Goal: Task Accomplishment & Management: Manage account settings

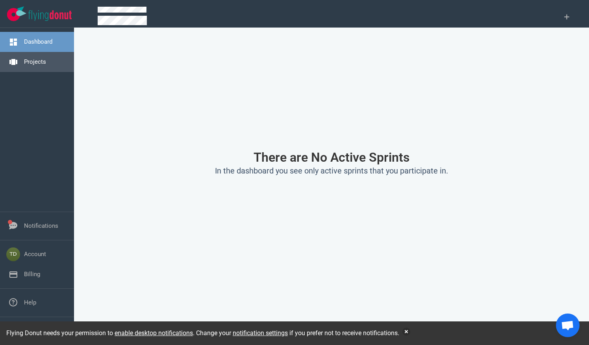
click at [39, 58] on link "Projects" at bounding box center [35, 61] width 22 height 7
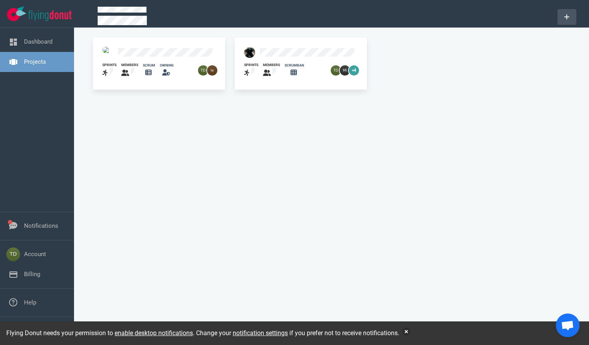
click at [568, 18] on button at bounding box center [567, 17] width 19 height 16
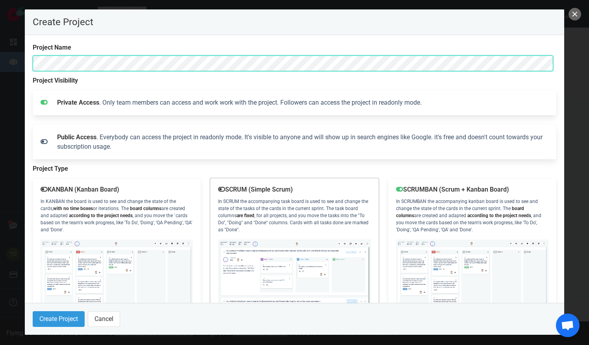
scroll to position [48, 0]
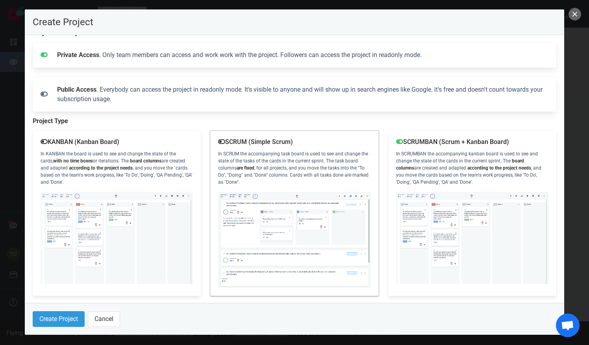
click at [219, 145] on div "SCRUM (Simple Scrum) In SCRUM the accompanying task board is used to see and ch…" at bounding box center [294, 213] width 168 height 165
click at [49, 318] on button "Create Project" at bounding box center [59, 320] width 52 height 16
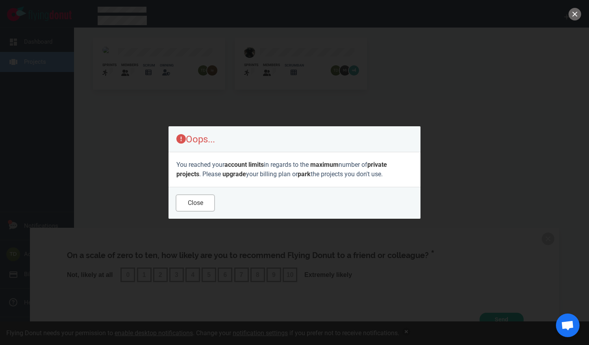
click at [202, 208] on button "Close" at bounding box center [195, 203] width 38 height 16
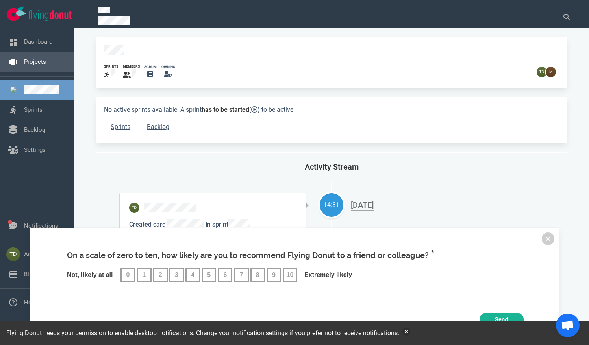
click at [46, 65] on link "Projects" at bounding box center [35, 61] width 22 height 7
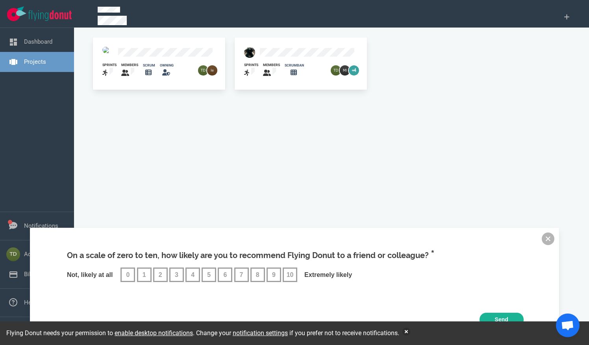
click at [548, 237] on button at bounding box center [548, 239] width 13 height 13
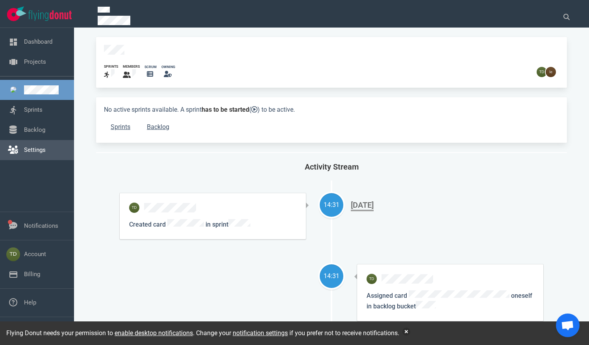
click at [35, 152] on link "Settings" at bounding box center [35, 150] width 22 height 7
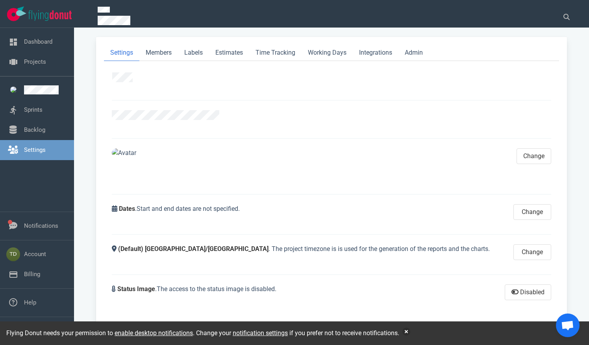
click at [127, 53] on link "Settings" at bounding box center [121, 53] width 35 height 16
click at [422, 52] on link "Admin" at bounding box center [414, 53] width 31 height 16
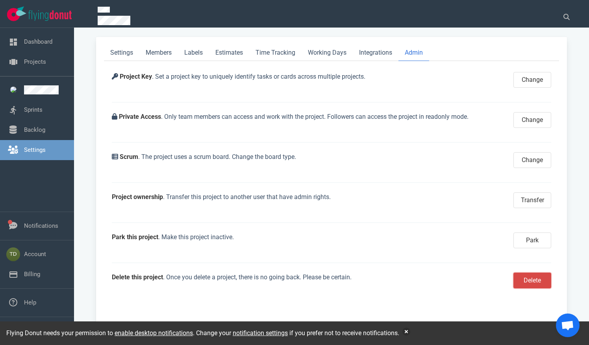
click at [525, 280] on button "Delete" at bounding box center [533, 281] width 38 height 16
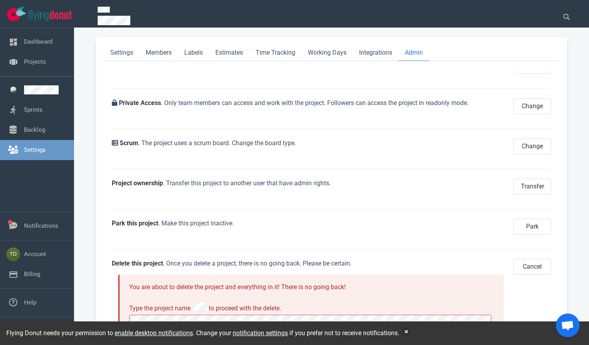
scroll to position [53, 0]
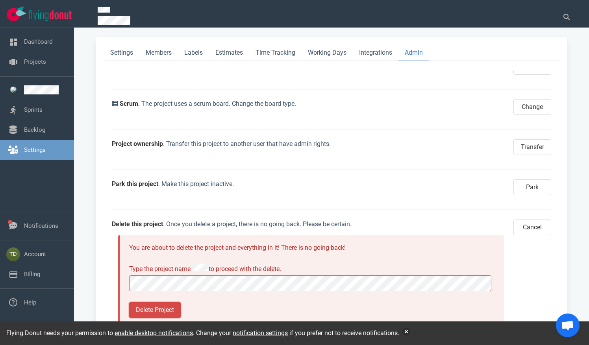
click at [171, 302] on button "Delete Project" at bounding box center [155, 310] width 52 height 16
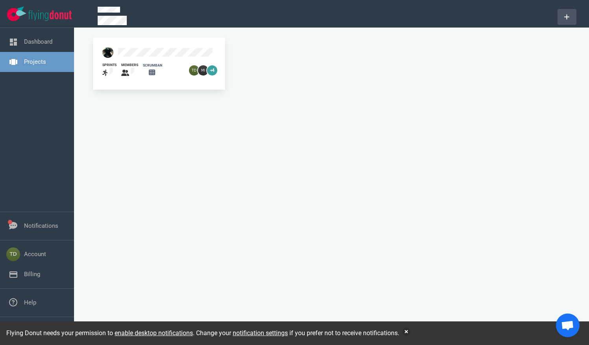
click at [564, 16] on button at bounding box center [567, 17] width 19 height 16
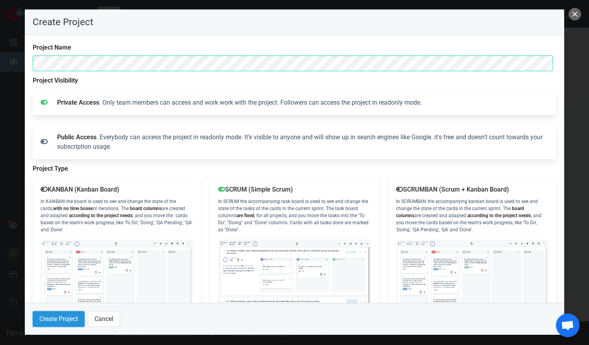
click at [69, 315] on button "Create Project" at bounding box center [59, 320] width 52 height 16
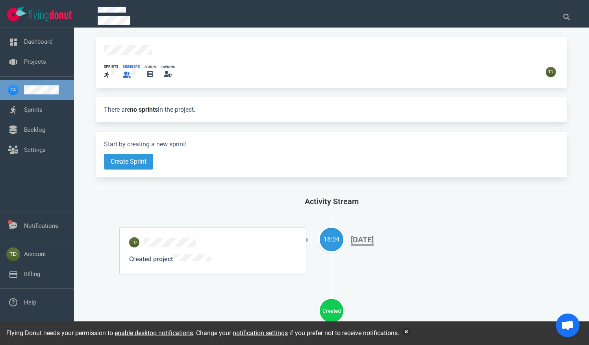
click at [130, 72] on icon at bounding box center [127, 75] width 8 height 6
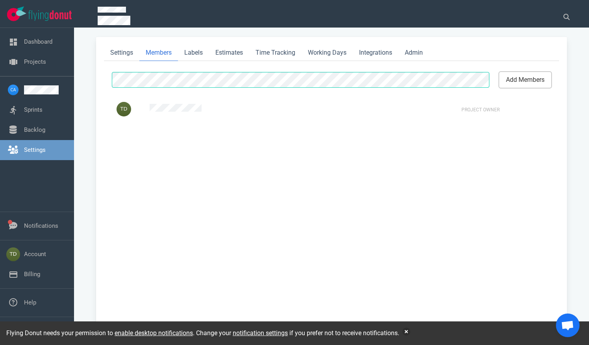
click at [506, 81] on button "add members" at bounding box center [525, 80] width 52 height 16
select select "2"
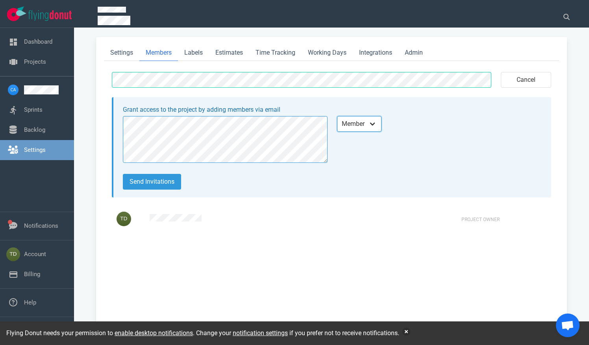
click at [366, 124] on select "Admin Member Follower" at bounding box center [359, 124] width 45 height 16
click at [337, 116] on select "Admin Member Follower" at bounding box center [359, 124] width 45 height 16
click at [162, 183] on button "Send invitations" at bounding box center [152, 182] width 58 height 16
select select "2"
click at [119, 58] on link "Settings" at bounding box center [121, 53] width 35 height 16
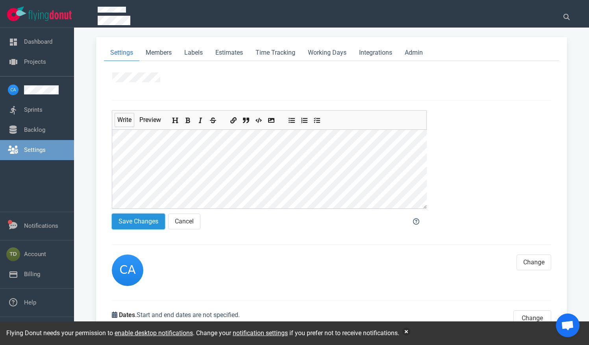
click at [152, 215] on button "Save Changes" at bounding box center [138, 222] width 53 height 16
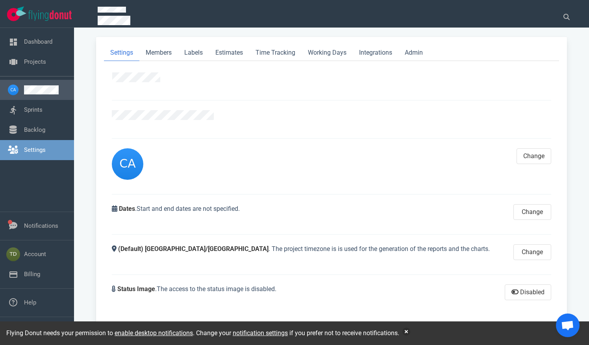
click at [43, 91] on link at bounding box center [46, 89] width 44 height 9
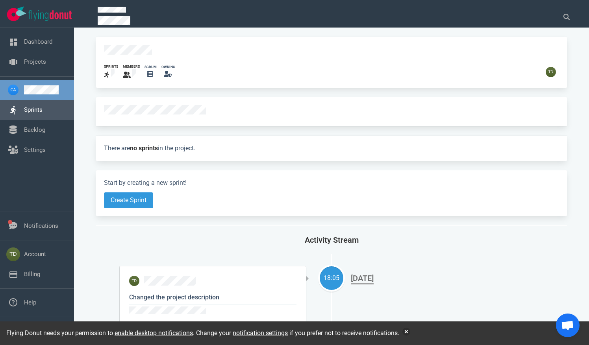
click at [41, 113] on link "Sprints" at bounding box center [33, 109] width 19 height 7
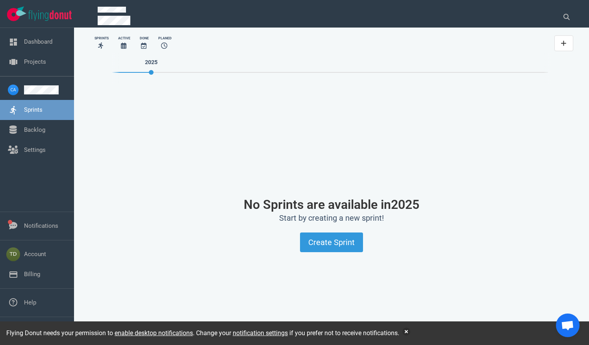
click at [537, 129] on div "No Sprints are available in [DATE] Start by creating a new sprint! Create Sprint" at bounding box center [331, 225] width 455 height 282
click at [43, 154] on link "Settings" at bounding box center [35, 150] width 22 height 7
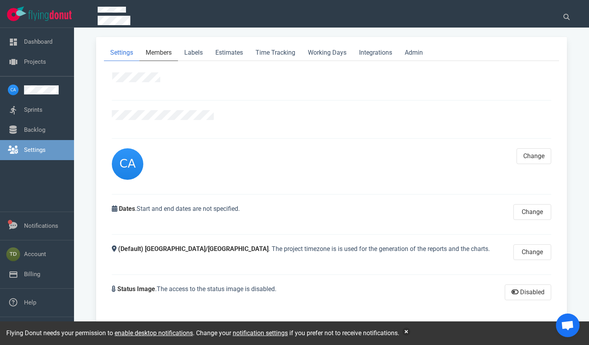
click at [163, 58] on link "Members" at bounding box center [158, 53] width 39 height 16
select select "2"
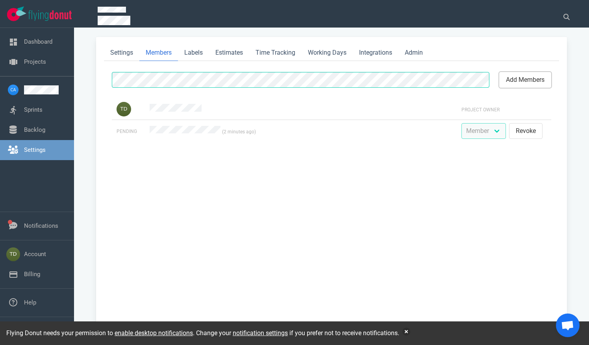
click at [531, 78] on button "add members" at bounding box center [525, 80] width 52 height 16
select select "2"
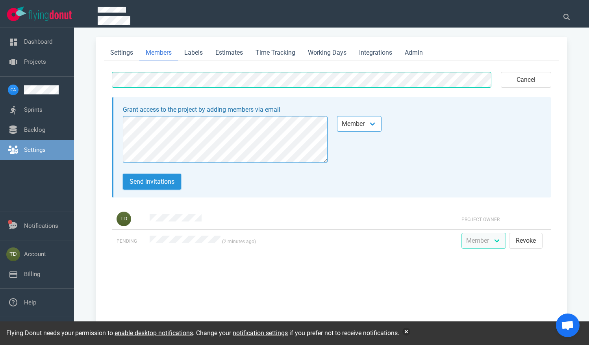
click at [157, 185] on button "Send invitations" at bounding box center [152, 182] width 58 height 16
select select "2"
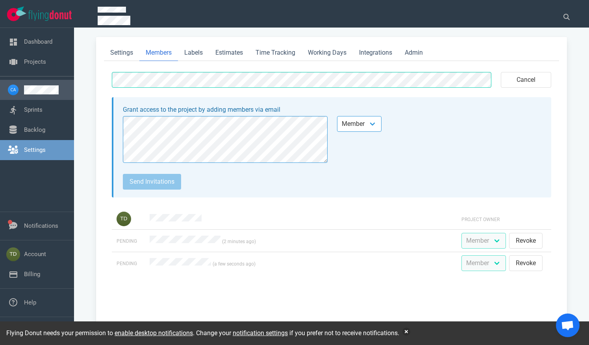
click at [36, 86] on link at bounding box center [46, 89] width 44 height 9
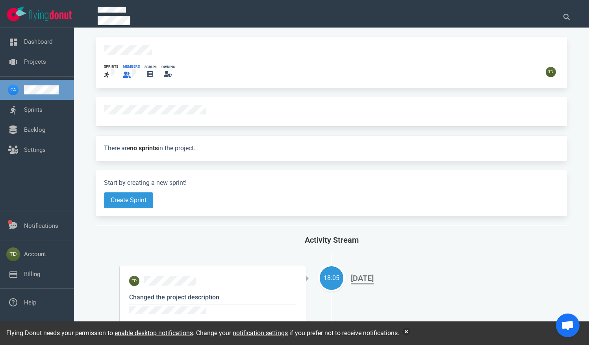
click at [129, 72] on icon at bounding box center [127, 75] width 8 height 6
select select "2"
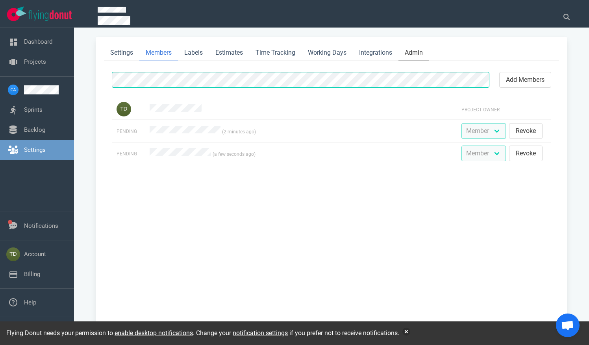
click at [423, 56] on link "Admin" at bounding box center [414, 53] width 31 height 16
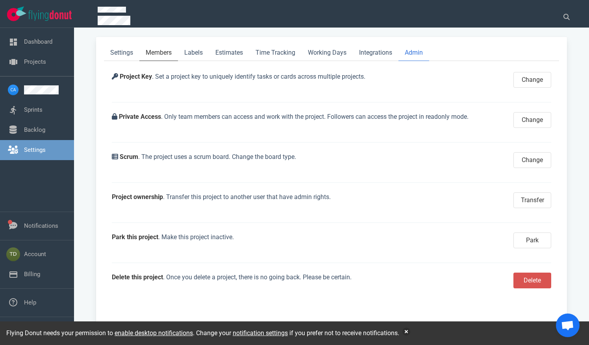
click at [163, 59] on link "Members" at bounding box center [158, 53] width 39 height 16
select select "2"
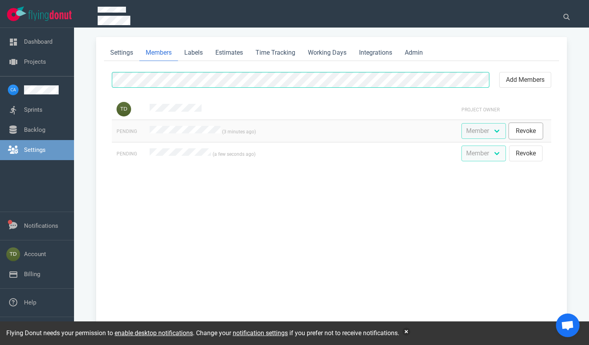
click at [514, 134] on button "Revoke" at bounding box center [525, 131] width 33 height 16
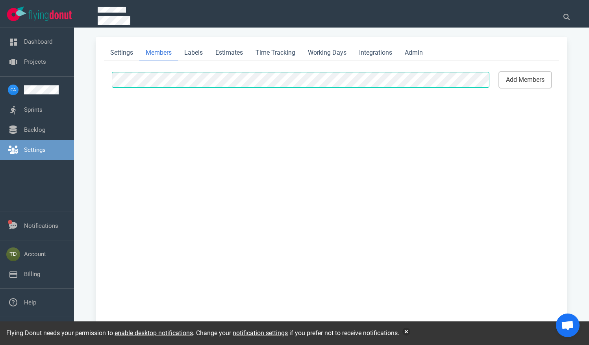
click at [512, 84] on button "add members" at bounding box center [525, 80] width 52 height 16
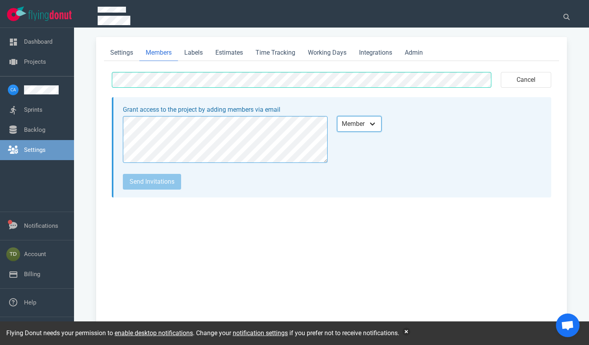
click at [378, 122] on select "Admin Member Follower" at bounding box center [359, 124] width 45 height 16
click at [337, 116] on select "Admin Member Follower" at bounding box center [359, 124] width 45 height 16
click at [163, 180] on button "Send invitations" at bounding box center [152, 182] width 58 height 16
click at [387, 121] on div "Admin Member Follower" at bounding box center [439, 124] width 205 height 16
click at [375, 122] on select "Admin Member Follower" at bounding box center [359, 124] width 45 height 16
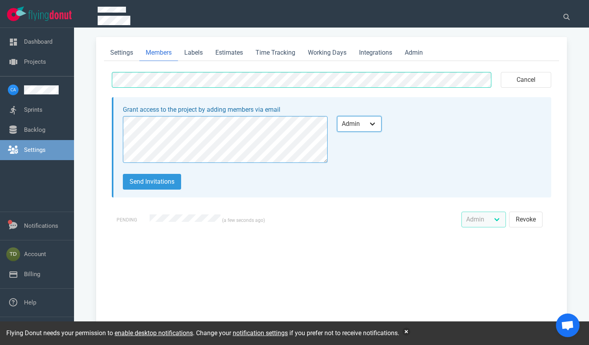
click at [337, 116] on select "Admin Member Follower" at bounding box center [359, 124] width 45 height 16
click at [165, 183] on button "Send invitations" at bounding box center [152, 182] width 58 height 16
select select "2"
click at [344, 167] on div "Admin Member Follower" at bounding box center [439, 139] width 214 height 56
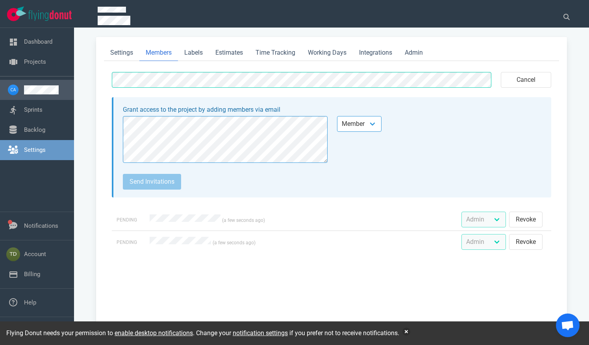
click at [39, 89] on link at bounding box center [46, 89] width 44 height 9
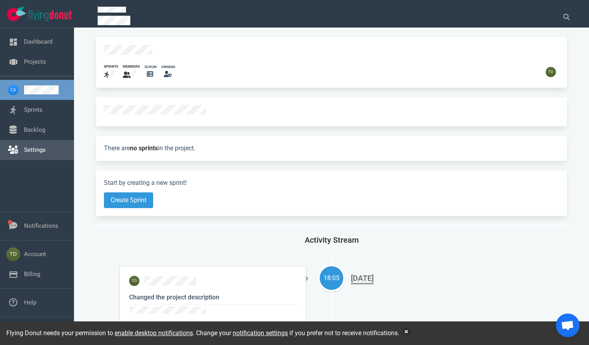
click at [39, 147] on link "Settings" at bounding box center [35, 150] width 22 height 7
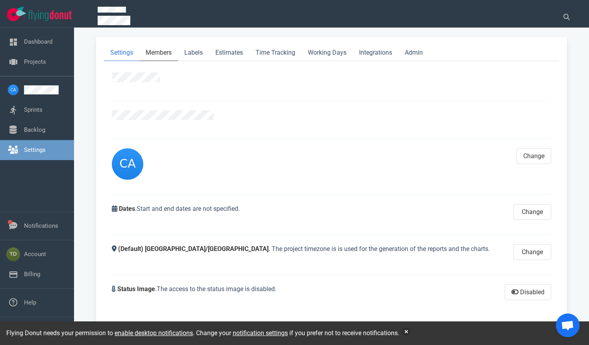
click at [161, 51] on link "Members" at bounding box center [158, 53] width 39 height 16
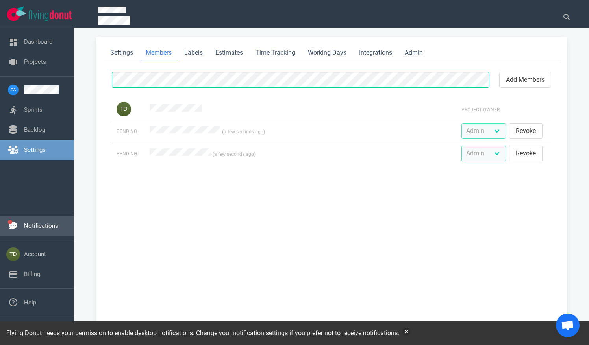
click at [26, 230] on link "Notifications" at bounding box center [41, 226] width 34 height 7
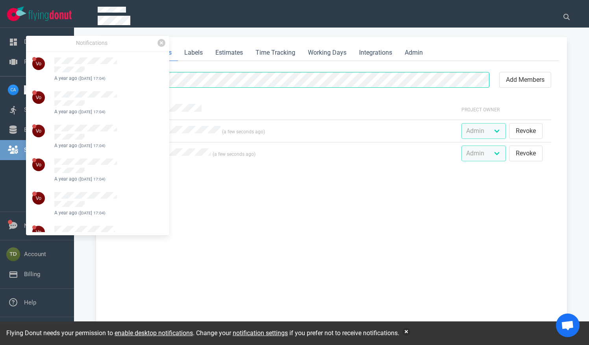
click at [240, 245] on div "add members Project Owner Pending (a few seconds ago) Admin Member Follower Rev…" at bounding box center [331, 199] width 455 height 259
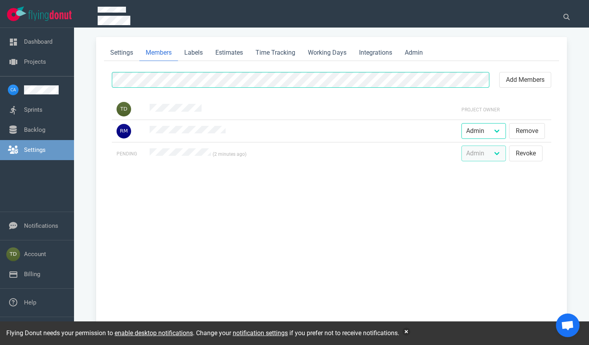
click at [220, 210] on div "add members Project Owner Admin Member Follower Remove Pending (2 minutes ago) …" at bounding box center [331, 199] width 455 height 259
click at [32, 87] on link at bounding box center [46, 89] width 44 height 9
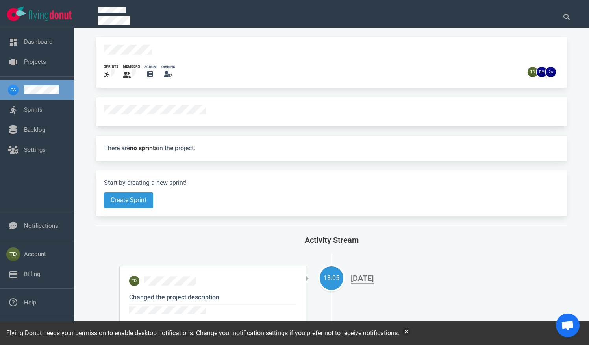
scroll to position [131, 0]
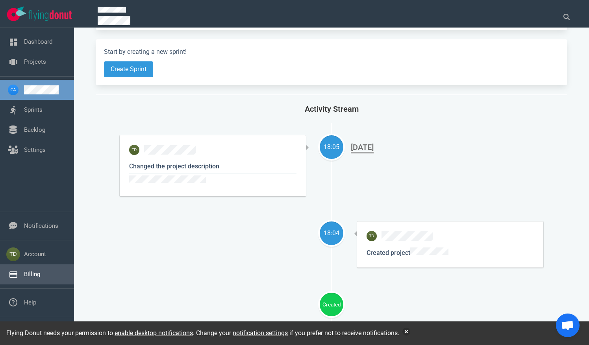
click at [35, 278] on link "Billing" at bounding box center [32, 274] width 16 height 7
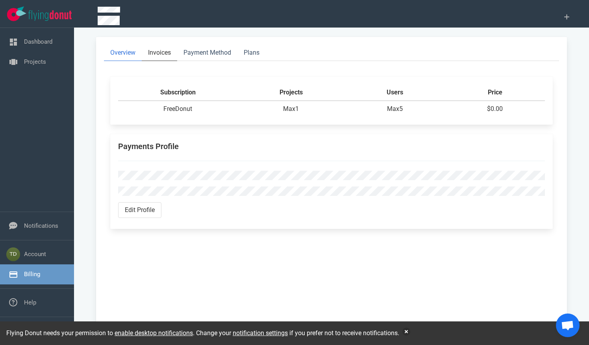
click at [157, 54] on link "Invoices" at bounding box center [159, 53] width 35 height 16
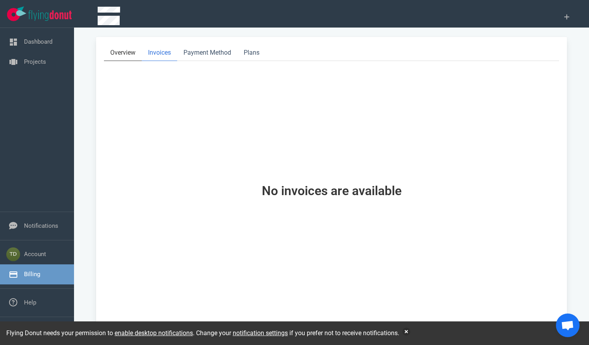
click at [126, 54] on link "Overview" at bounding box center [123, 53] width 38 height 16
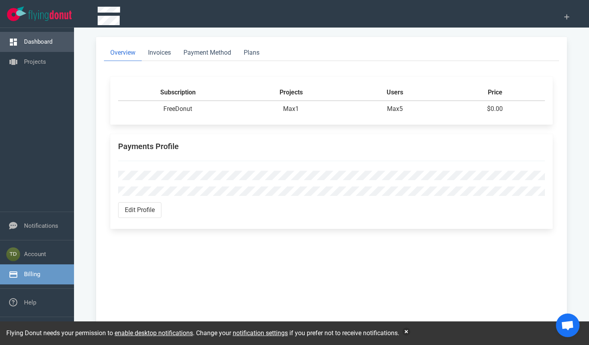
click at [43, 40] on link "Dashboard" at bounding box center [38, 41] width 28 height 7
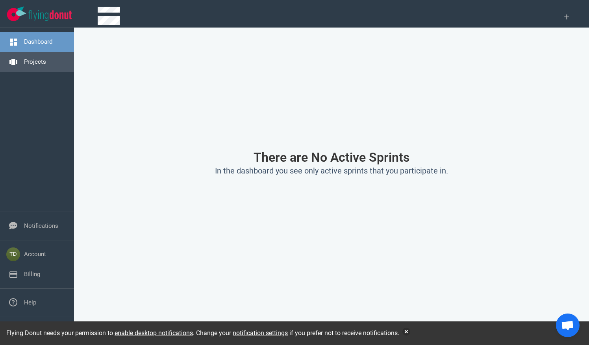
click at [39, 65] on link "Projects" at bounding box center [35, 61] width 22 height 7
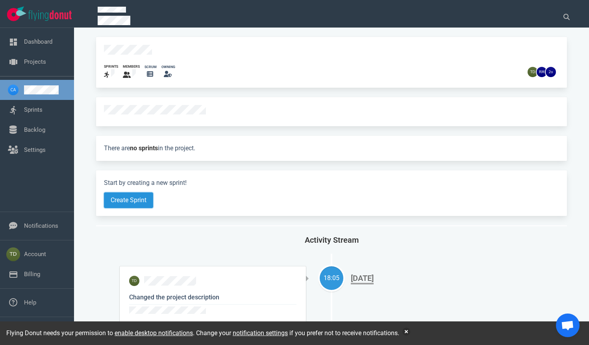
click at [126, 202] on button "Create Sprint" at bounding box center [128, 201] width 49 height 16
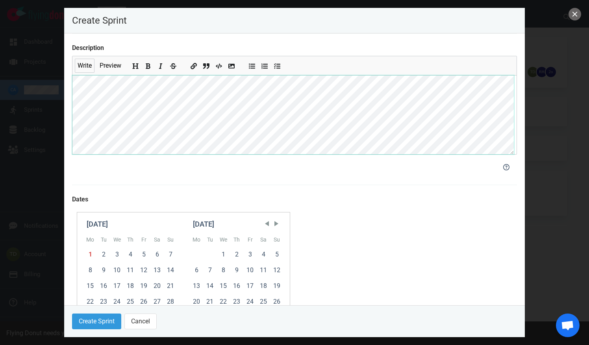
scroll to position [48, 0]
click at [92, 253] on div "1" at bounding box center [89, 253] width 13 height 16
click at [92, 281] on div "15" at bounding box center [89, 284] width 13 height 16
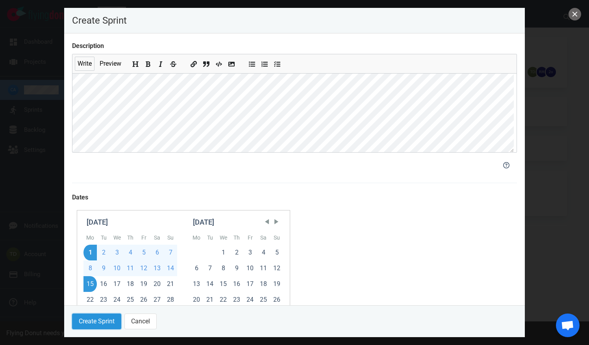
click at [108, 325] on button "Create Sprint" at bounding box center [96, 322] width 49 height 16
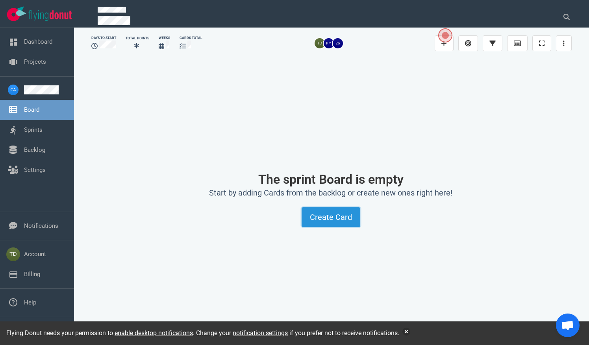
click at [350, 218] on button "Create Card" at bounding box center [331, 218] width 59 height 20
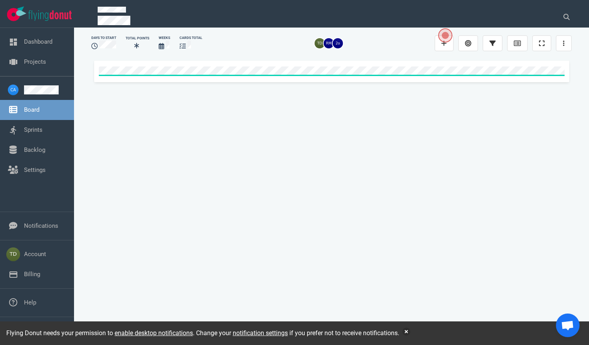
click at [236, 123] on div at bounding box center [330, 196] width 479 height 270
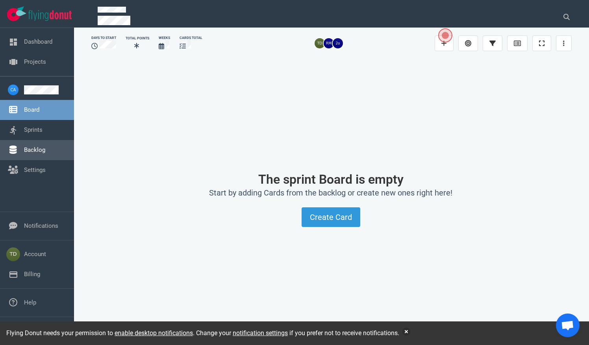
click at [42, 147] on link "Backlog" at bounding box center [34, 150] width 21 height 7
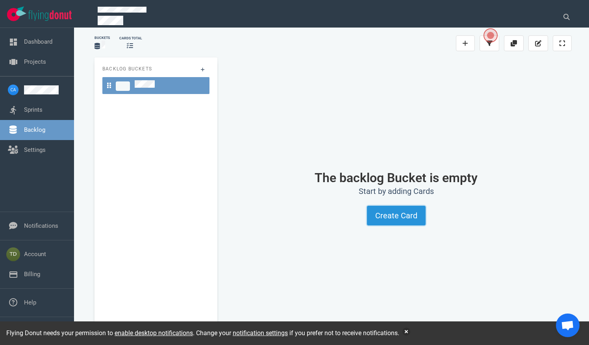
click at [396, 216] on button "Create Card" at bounding box center [396, 216] width 59 height 20
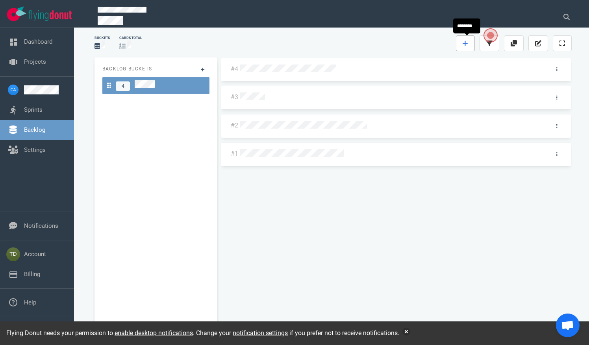
click at [466, 43] on icon at bounding box center [465, 43] width 5 height 5
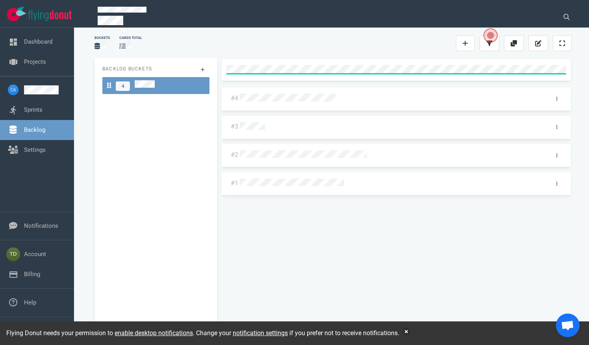
click at [317, 226] on div "#4 #3 #2 #1" at bounding box center [396, 195] width 351 height 272
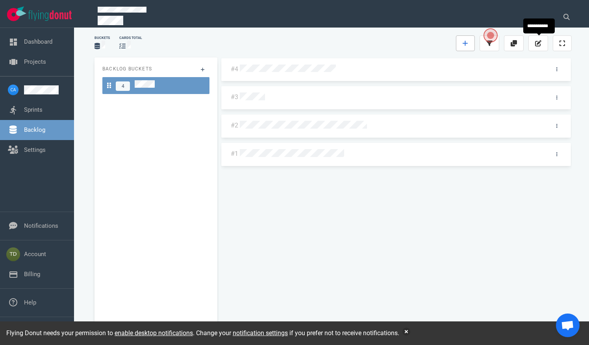
click at [468, 43] on icon at bounding box center [466, 43] width 6 height 6
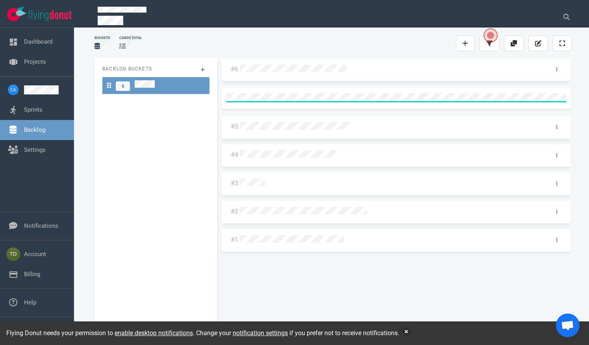
click at [331, 291] on div "#6 #5 #4 #3 #2 #1" at bounding box center [396, 194] width 351 height 272
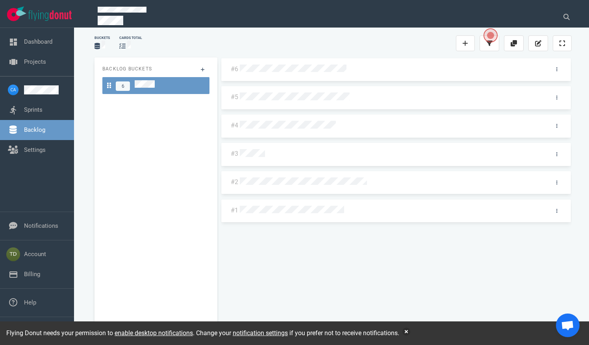
click at [42, 127] on link "Backlog" at bounding box center [34, 129] width 21 height 7
click at [43, 113] on link "Sprints" at bounding box center [33, 109] width 19 height 7
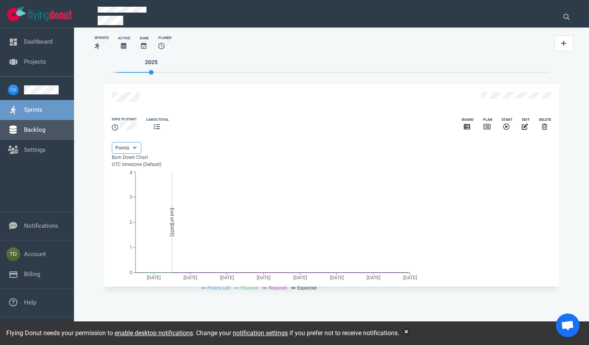
click at [45, 133] on link "Backlog" at bounding box center [34, 129] width 21 height 7
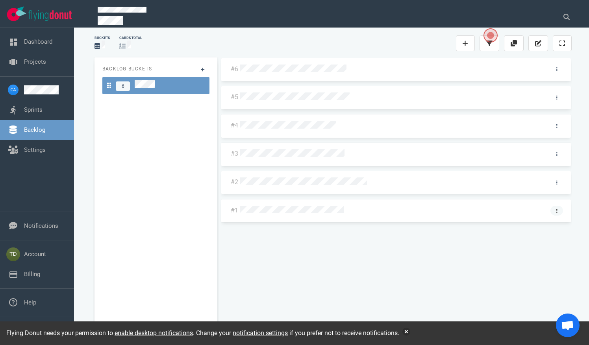
click at [557, 210] on icon at bounding box center [557, 211] width 1 height 5
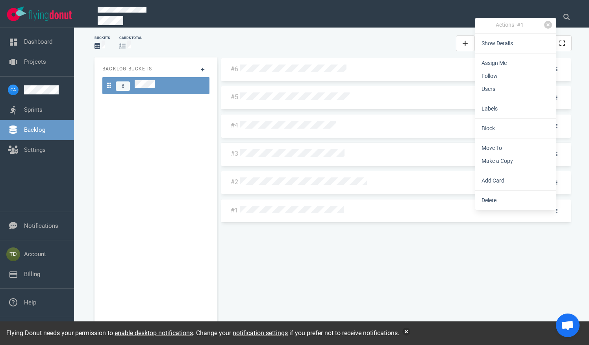
click at [498, 259] on div "#6 #5 #4 #3 #2 #1" at bounding box center [396, 194] width 351 height 272
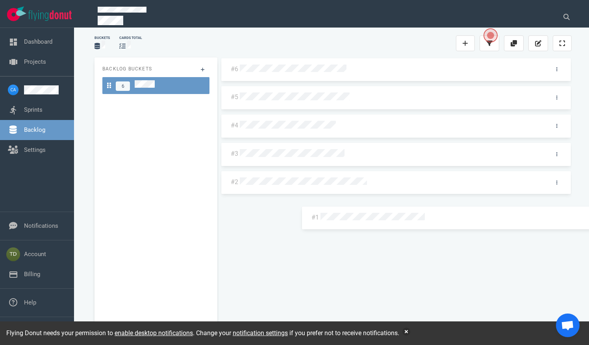
click at [369, 218] on div "#6 #5 #4 #3 #2 #1 #1" at bounding box center [396, 194] width 351 height 272
click at [351, 272] on div "#6 #5 #4 #3 #2 #1" at bounding box center [396, 194] width 351 height 272
click at [553, 77] on div "#6" at bounding box center [396, 69] width 350 height 23
click at [558, 68] on link at bounding box center [557, 70] width 13 height 10
click at [414, 250] on div "#6 #5 #4 #3 #2 #1" at bounding box center [396, 194] width 351 height 272
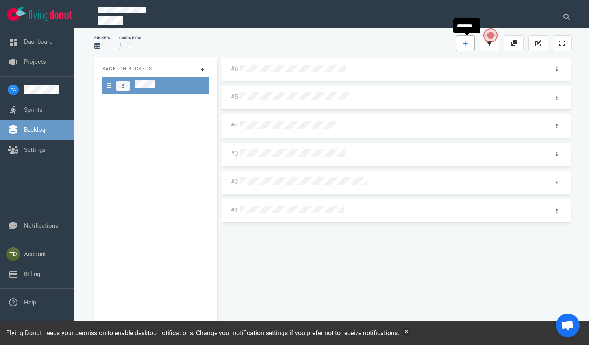
click at [458, 43] on link at bounding box center [465, 43] width 19 height 16
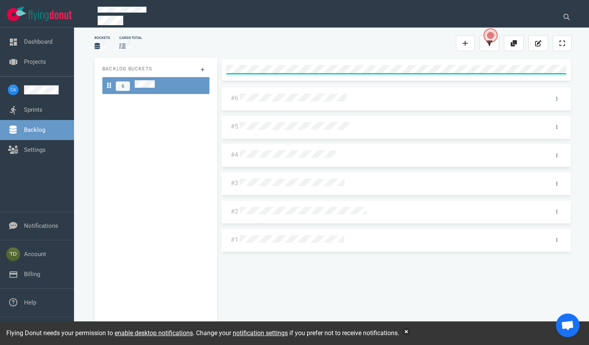
click at [307, 290] on div "#6 #5 #4 #3 #2 #1" at bounding box center [396, 195] width 351 height 272
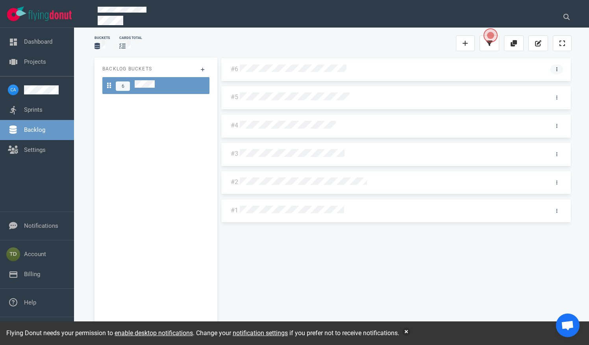
click at [558, 72] on link at bounding box center [557, 70] width 13 height 10
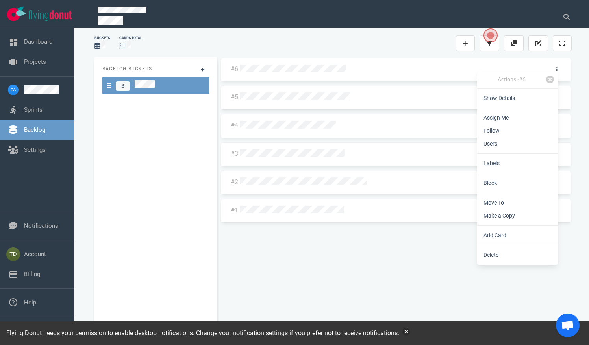
click at [337, 248] on div "#6 #5 #4 #3 #2 #1" at bounding box center [396, 194] width 351 height 272
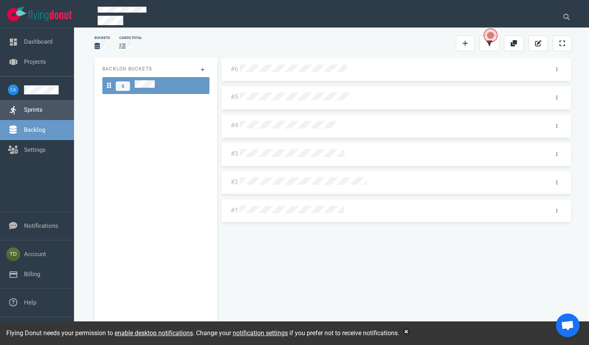
click at [24, 108] on link "Sprints" at bounding box center [33, 109] width 19 height 7
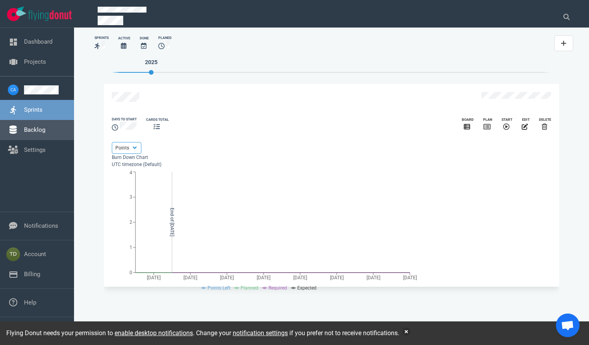
click at [42, 133] on link "Backlog" at bounding box center [34, 129] width 21 height 7
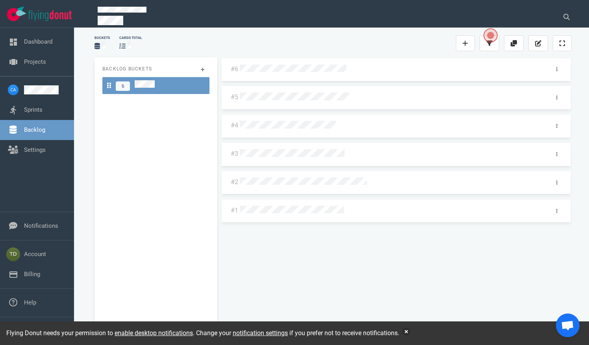
click at [350, 279] on div "#6 #5 #4 #3 #2 #1" at bounding box center [396, 194] width 351 height 272
click at [323, 276] on div "#6 #5 #4 #3 #2 #1" at bounding box center [396, 194] width 351 height 272
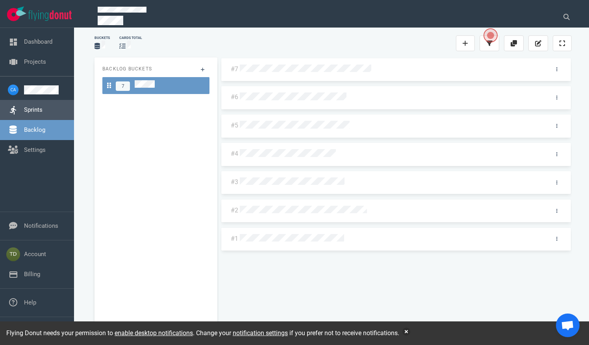
click at [43, 108] on link "Sprints" at bounding box center [33, 109] width 19 height 7
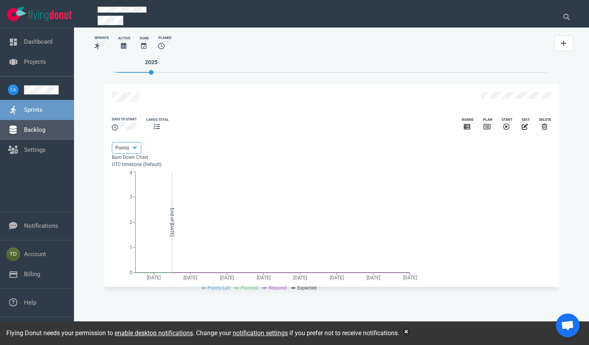
click at [45, 131] on link "Backlog" at bounding box center [34, 129] width 21 height 7
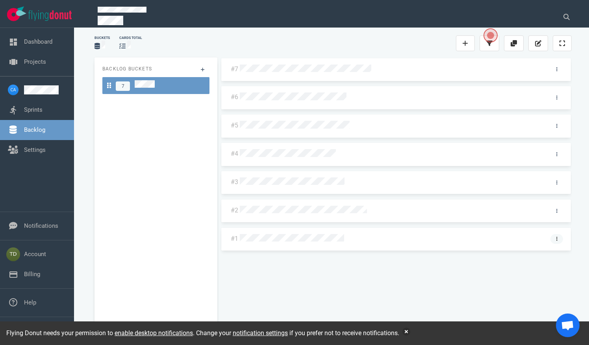
click at [560, 236] on link at bounding box center [557, 239] width 13 height 10
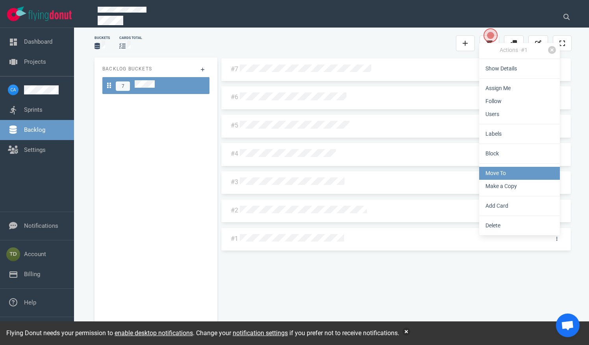
click at [515, 172] on link "Move To" at bounding box center [519, 173] width 81 height 13
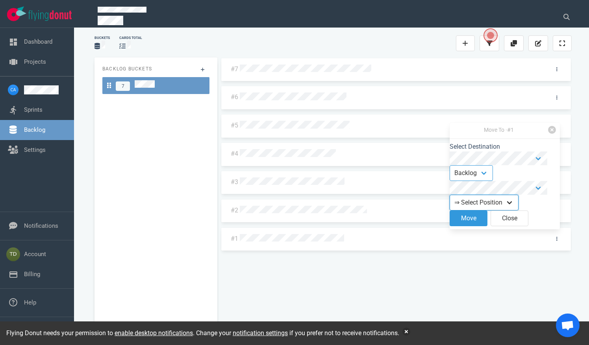
click at [500, 206] on select "⇒ Select Position Top Bottom" at bounding box center [484, 203] width 69 height 16
click at [489, 206] on select "⇒ Select Position Top Bottom" at bounding box center [484, 203] width 69 height 16
click at [493, 179] on select "Backlog Sprint" at bounding box center [471, 173] width 43 height 16
click at [493, 178] on select "Backlog Sprint" at bounding box center [471, 173] width 43 height 16
click at [493, 177] on select "Backlog Sprint" at bounding box center [471, 173] width 43 height 16
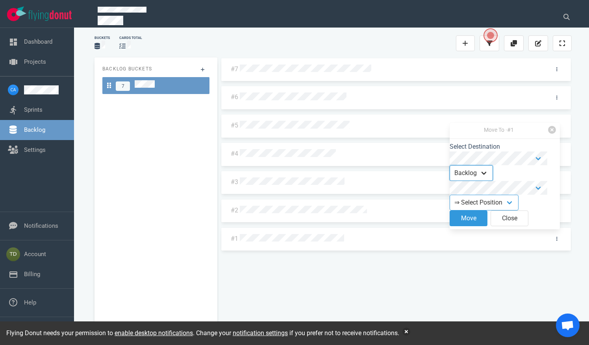
click at [490, 175] on select "Backlog Sprint" at bounding box center [471, 173] width 43 height 16
click at [203, 178] on div "Backlog Buckets 7" at bounding box center [156, 197] width 123 height 278
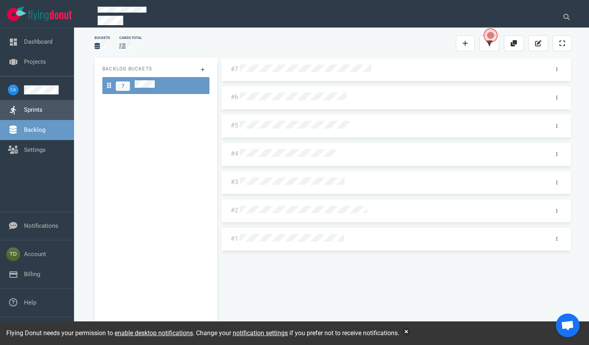
click at [32, 111] on link "Sprints" at bounding box center [33, 109] width 19 height 7
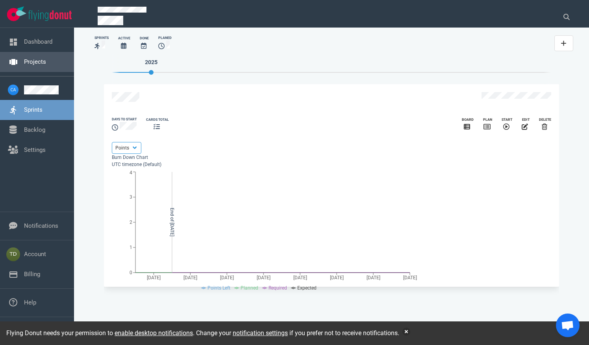
click at [46, 65] on link "Projects" at bounding box center [35, 61] width 22 height 7
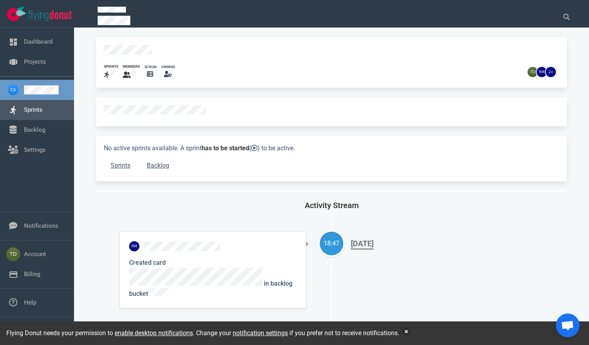
click at [43, 108] on link "Sprints" at bounding box center [33, 109] width 19 height 7
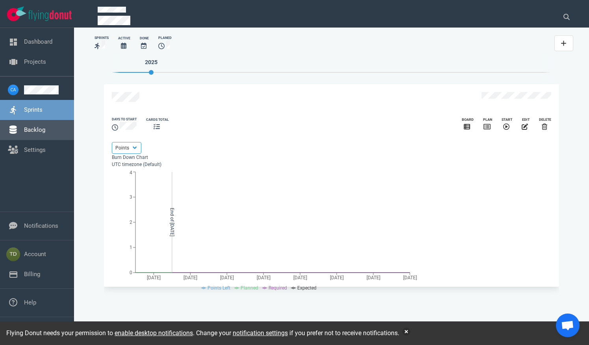
click at [44, 131] on link "Backlog" at bounding box center [34, 129] width 21 height 7
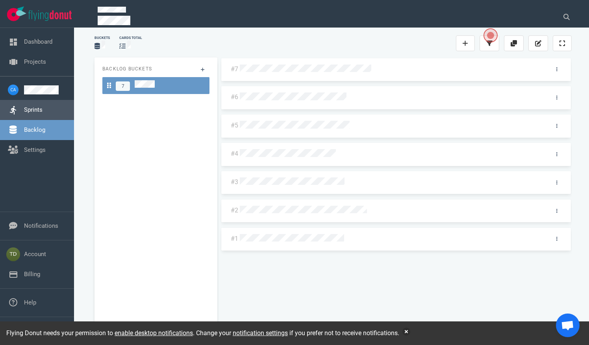
click at [39, 113] on link "Sprints" at bounding box center [33, 109] width 19 height 7
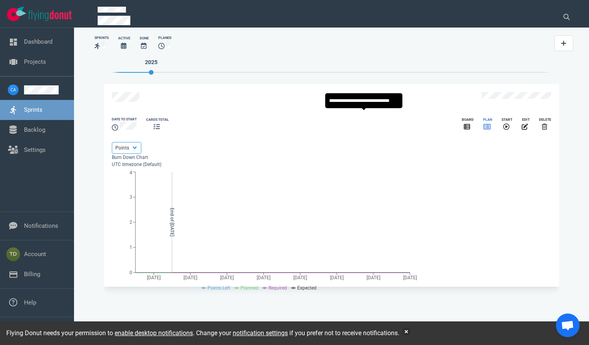
click at [484, 124] on icon "slide 1 of 1" at bounding box center [487, 127] width 7 height 6
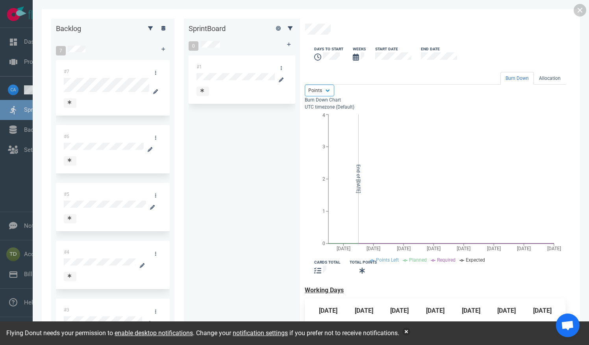
click at [201, 87] on div at bounding box center [242, 91] width 91 height 9
click at [580, 10] on link at bounding box center [580, 10] width 13 height 13
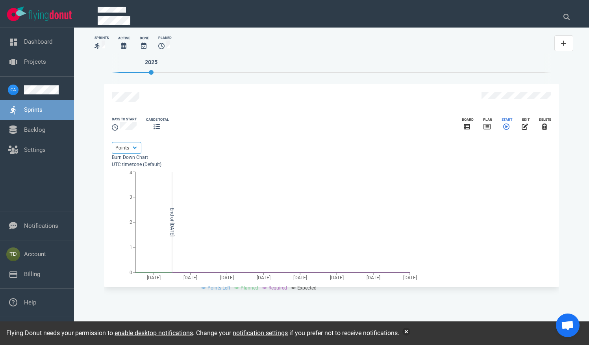
click at [503, 124] on icon "slide 1 of 1" at bounding box center [506, 127] width 6 height 6
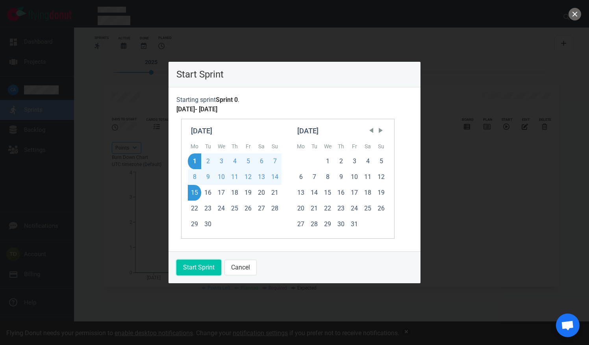
click at [210, 267] on button "Start Sprint" at bounding box center [198, 268] width 45 height 16
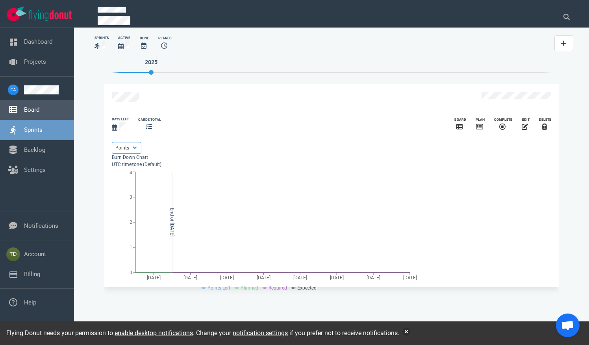
click at [39, 112] on link "Board" at bounding box center [31, 109] width 15 height 7
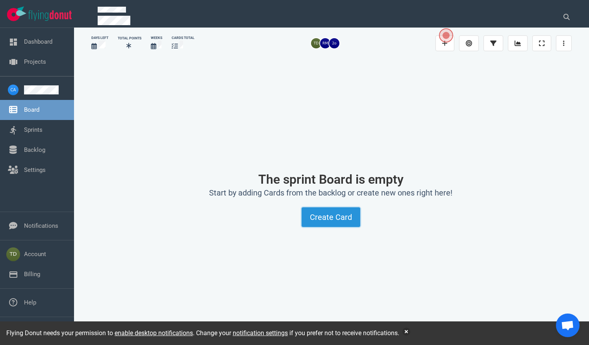
click at [346, 218] on button "Create Card" at bounding box center [331, 218] width 59 height 20
click at [118, 98] on div "The sprint Board is empty Start by adding Cards from the backlog or create new …" at bounding box center [330, 194] width 479 height 270
click at [39, 152] on link "Backlog" at bounding box center [34, 150] width 21 height 7
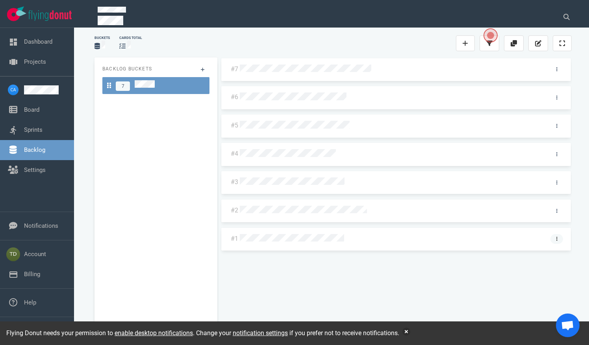
click at [555, 236] on link at bounding box center [557, 239] width 13 height 10
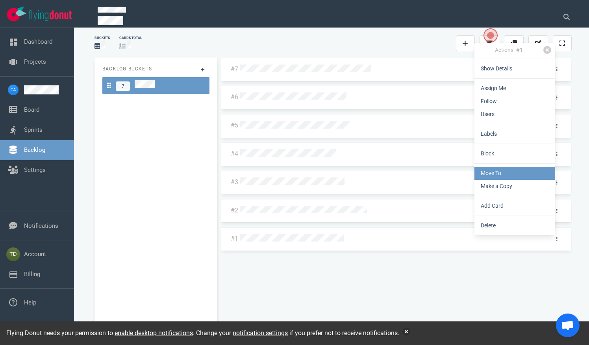
click at [527, 176] on link "Move To" at bounding box center [515, 173] width 81 height 13
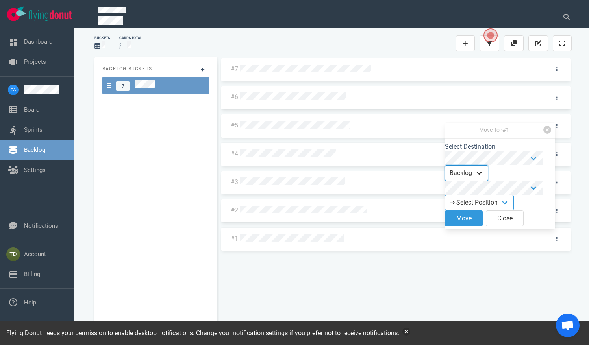
click at [486, 175] on select "Backlog Sprint" at bounding box center [466, 173] width 43 height 16
select select "sprint"
click at [451, 167] on select "Backlog Sprint" at bounding box center [466, 173] width 43 height 16
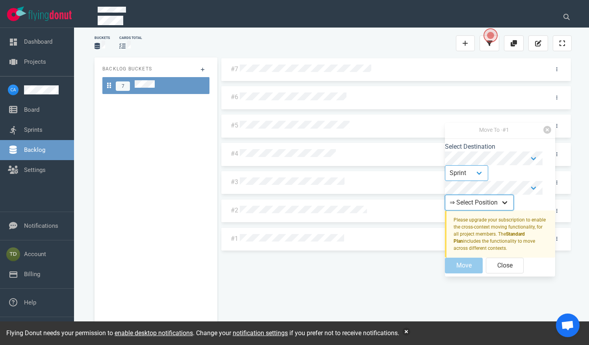
click at [488, 206] on select "⇒ Select Position Top Bottom" at bounding box center [479, 203] width 69 height 16
select select "top"
click at [451, 198] on select "⇒ Select Position Top Bottom" at bounding box center [479, 203] width 69 height 16
click at [487, 203] on select "⇒ Select Position Top Bottom" at bounding box center [479, 203] width 69 height 16
select select
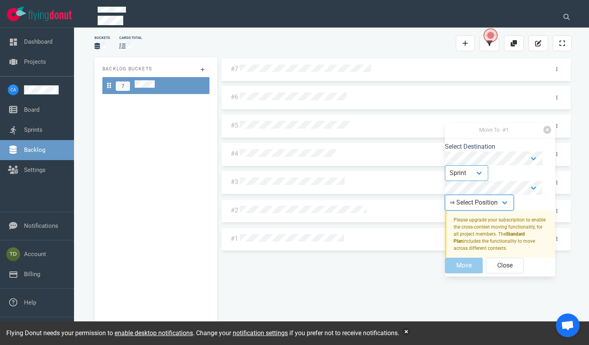
click at [451, 198] on select "⇒ Select Position Top Bottom" at bounding box center [479, 203] width 69 height 16
click at [477, 173] on select "Backlog Sprint" at bounding box center [466, 173] width 43 height 16
click at [451, 167] on select "Backlog Sprint" at bounding box center [466, 173] width 43 height 16
click at [507, 274] on button "Close" at bounding box center [505, 266] width 38 height 16
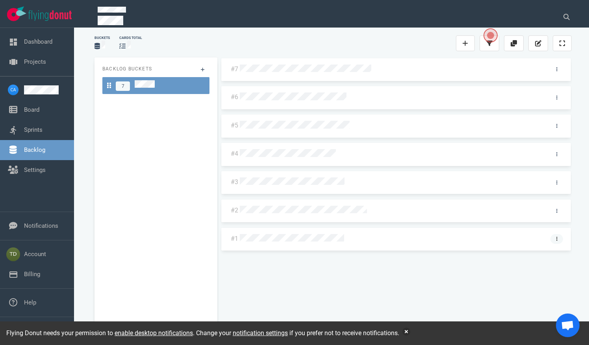
click at [559, 239] on link at bounding box center [557, 239] width 13 height 10
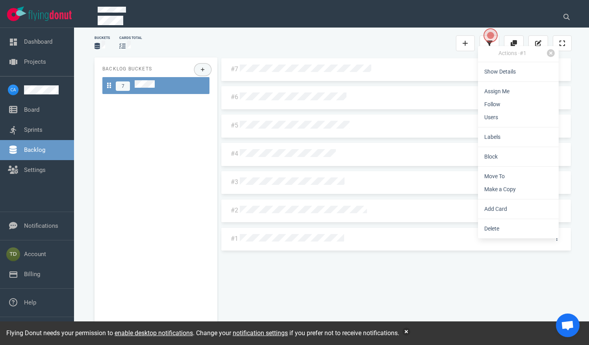
click at [202, 69] on icon at bounding box center [203, 69] width 4 height 5
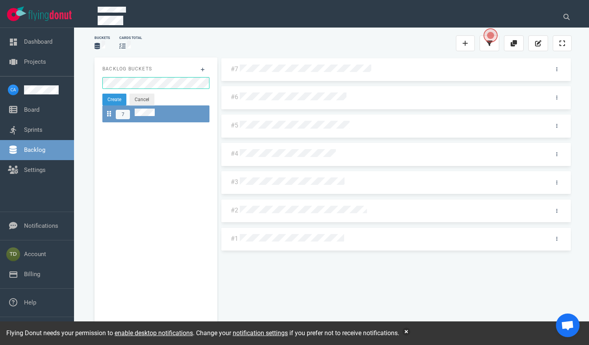
click at [136, 98] on button "Cancel" at bounding box center [142, 100] width 25 height 12
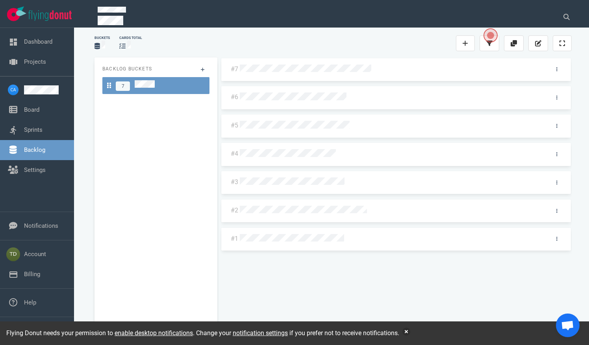
click at [365, 230] on div at bounding box center [391, 238] width 306 height 17
click at [366, 235] on div at bounding box center [391, 239] width 302 height 10
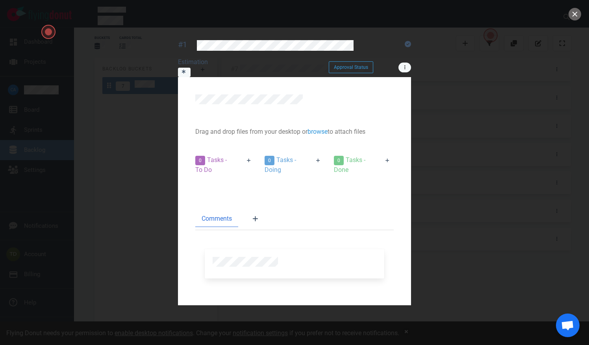
click at [411, 63] on link at bounding box center [405, 68] width 13 height 10
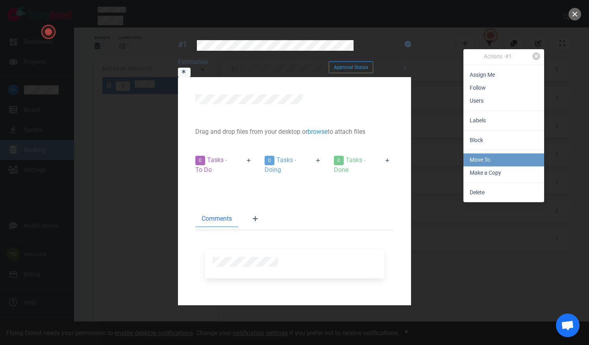
click at [486, 163] on link "Move To" at bounding box center [504, 160] width 81 height 13
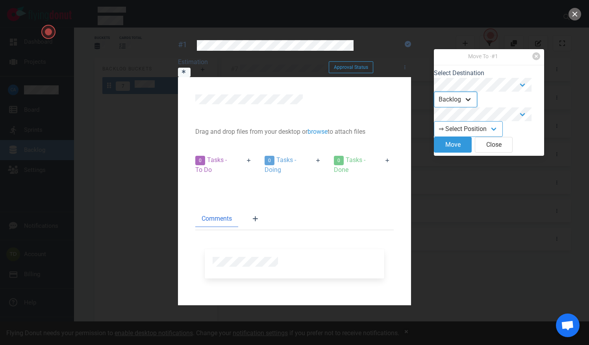
click at [473, 99] on select "Backlog Sprint" at bounding box center [455, 100] width 43 height 16
select select "sprint"
click at [440, 93] on select "Backlog Sprint" at bounding box center [455, 100] width 43 height 16
click at [455, 141] on form "Select Destination Backlog Sprint ⇒ Select Position Top Bottom Move Close" at bounding box center [489, 112] width 110 height 87
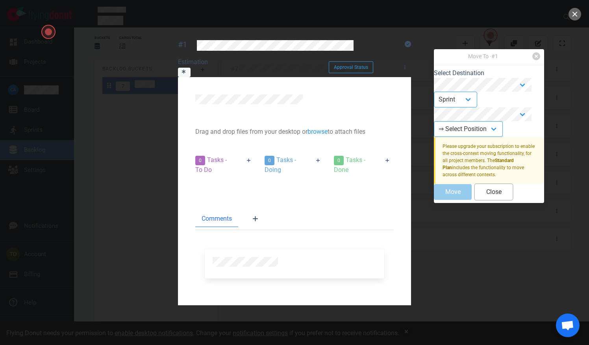
click at [500, 200] on button "Close" at bounding box center [494, 192] width 38 height 16
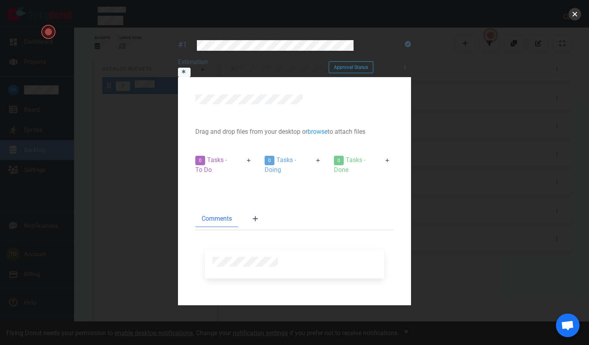
click at [575, 13] on button "close" at bounding box center [575, 14] width 13 height 13
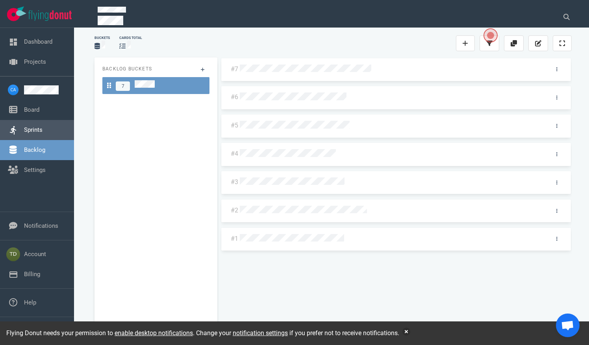
click at [43, 126] on link "Sprints" at bounding box center [33, 129] width 19 height 7
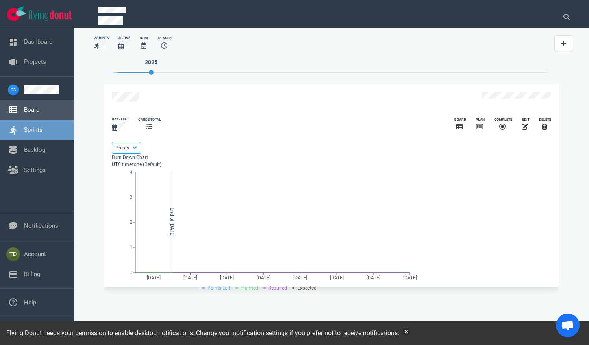
click at [39, 108] on link "Board" at bounding box center [31, 109] width 15 height 7
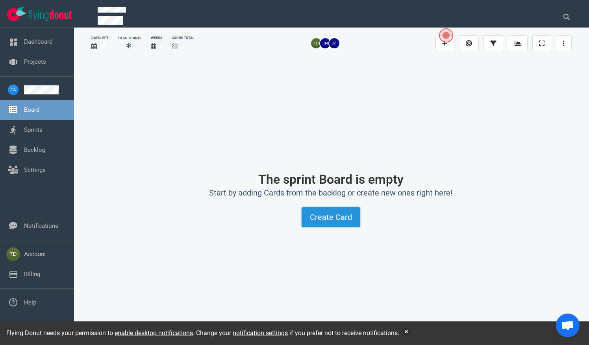
click at [333, 222] on button "Create Card" at bounding box center [331, 218] width 59 height 20
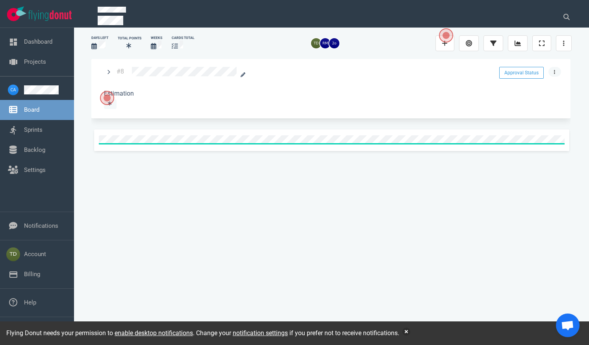
click at [555, 73] on link at bounding box center [555, 72] width 13 height 10
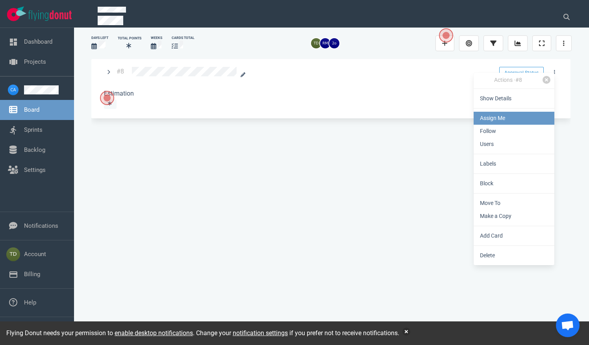
click at [507, 119] on link "Assign Me" at bounding box center [514, 118] width 81 height 13
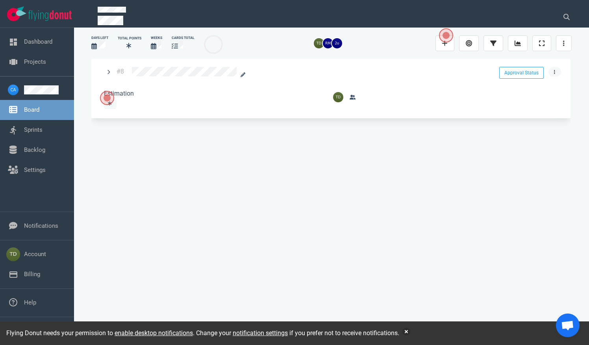
click at [559, 76] on link at bounding box center [555, 72] width 13 height 10
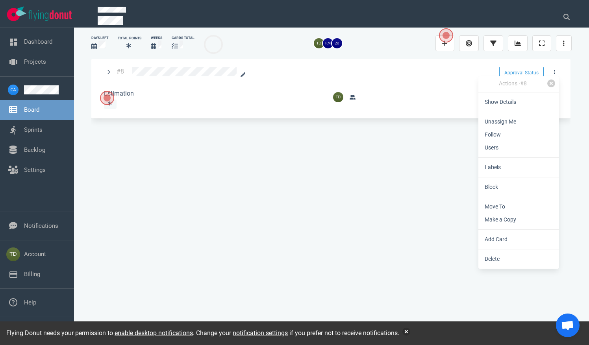
click at [191, 68] on div at bounding box center [310, 74] width 356 height 14
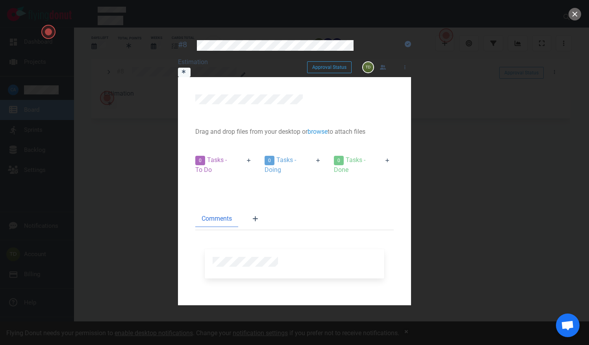
click at [195, 180] on div at bounding box center [225, 180] width 60 height 0
click at [243, 156] on link at bounding box center [249, 161] width 13 height 10
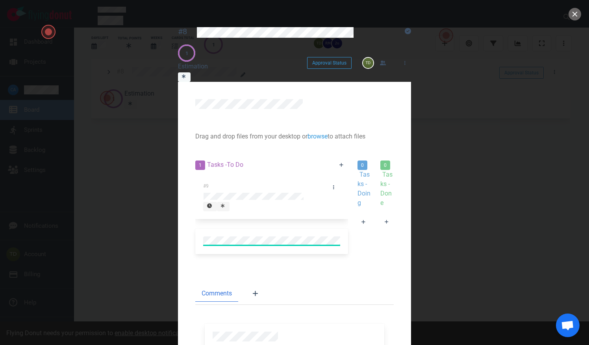
click at [310, 99] on div at bounding box center [294, 106] width 198 height 14
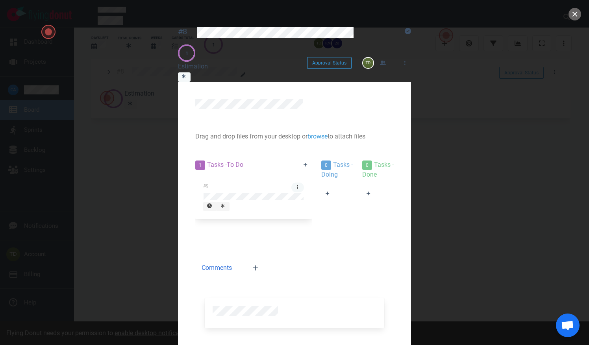
click at [291, 183] on link at bounding box center [297, 188] width 13 height 10
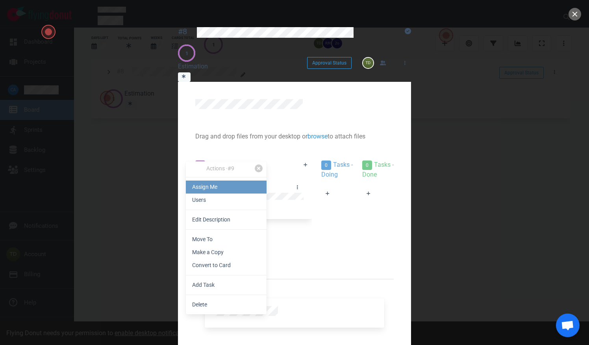
click at [202, 187] on link "Assign Me" at bounding box center [226, 187] width 81 height 13
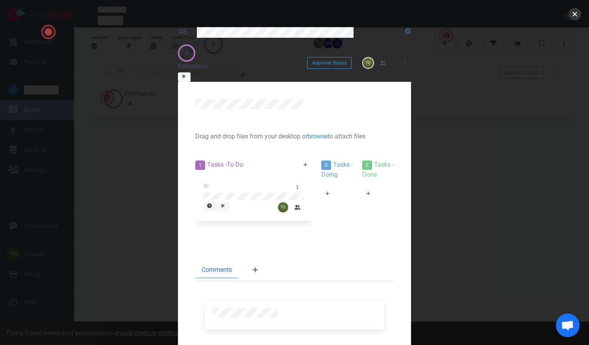
click at [578, 13] on button "close" at bounding box center [575, 14] width 13 height 13
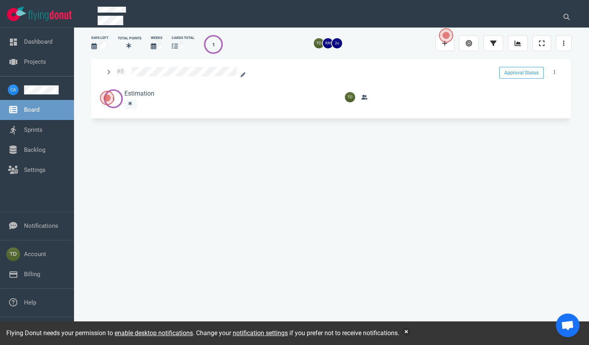
click at [39, 113] on link "Board" at bounding box center [31, 109] width 15 height 7
click at [46, 93] on link at bounding box center [46, 89] width 44 height 9
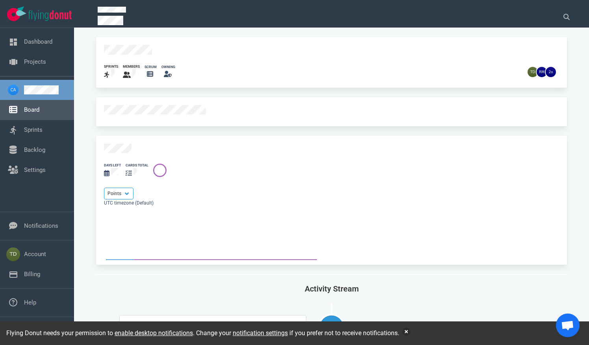
click at [33, 106] on link "Board" at bounding box center [31, 109] width 15 height 7
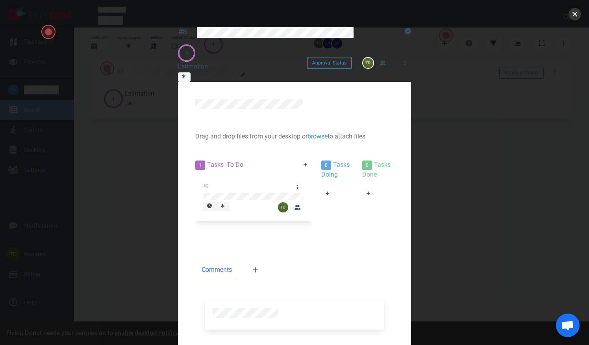
click at [577, 11] on button "close" at bounding box center [575, 14] width 13 height 13
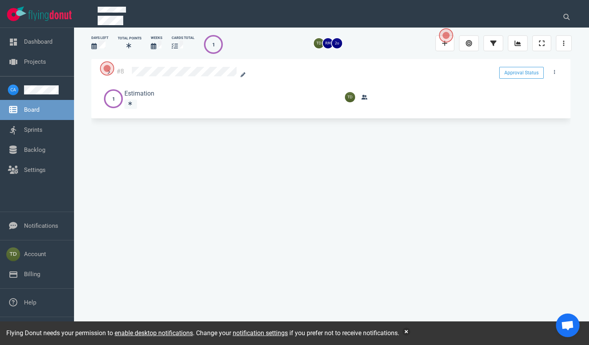
click at [262, 200] on div "#8 Approval Status 1 1 Estimation" at bounding box center [330, 194] width 479 height 270
click at [32, 128] on link "Sprints" at bounding box center [33, 129] width 19 height 7
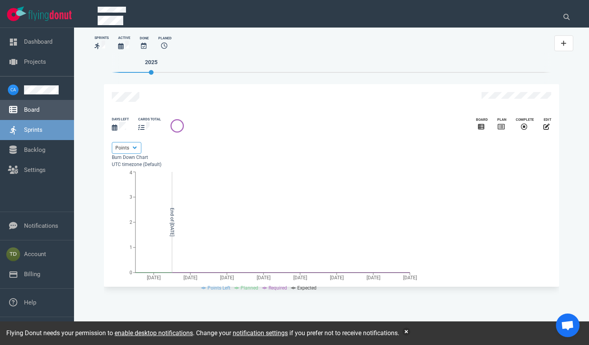
click at [39, 111] on link "Board" at bounding box center [31, 109] width 15 height 7
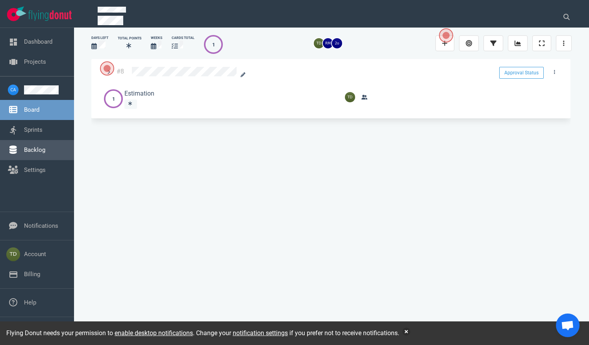
click at [39, 152] on link "Backlog" at bounding box center [34, 150] width 21 height 7
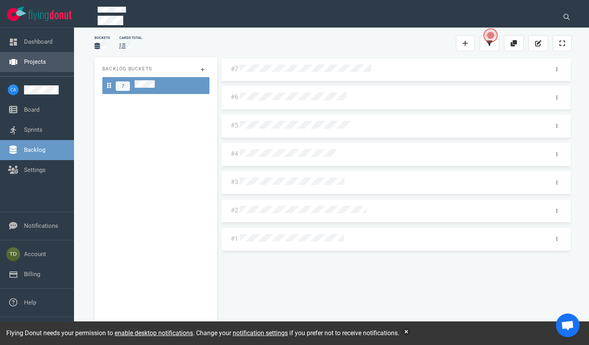
click at [28, 65] on link "Projects" at bounding box center [35, 61] width 22 height 7
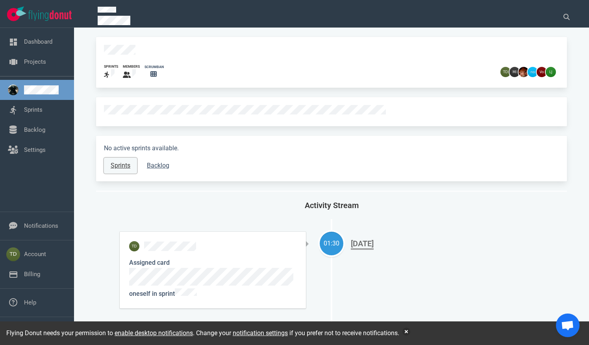
click at [126, 161] on link "Sprints" at bounding box center [120, 166] width 33 height 16
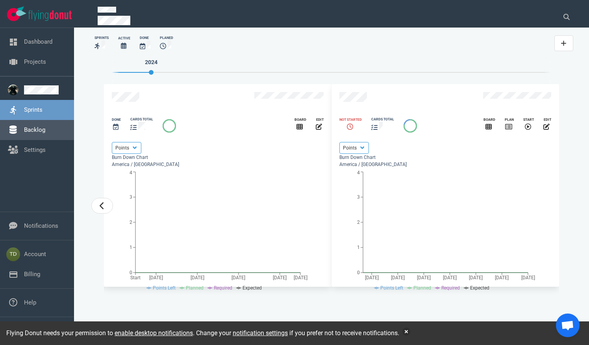
click at [45, 128] on link "Backlog" at bounding box center [34, 129] width 21 height 7
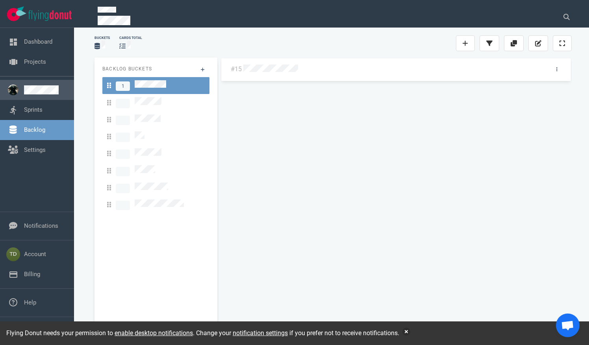
click at [47, 95] on link at bounding box center [46, 89] width 44 height 9
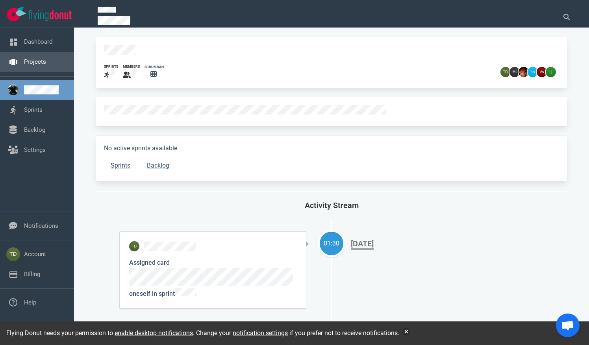
click at [45, 63] on link "Projects" at bounding box center [35, 61] width 22 height 7
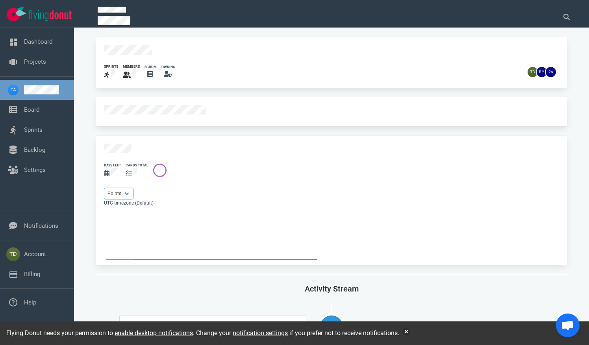
click at [410, 330] on button "button" at bounding box center [407, 332] width 8 height 8
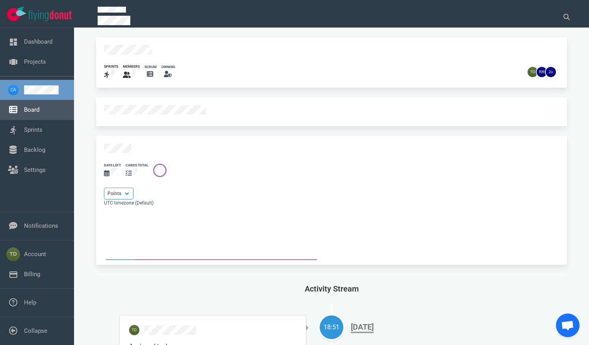
click at [28, 106] on link "Board" at bounding box center [31, 109] width 15 height 7
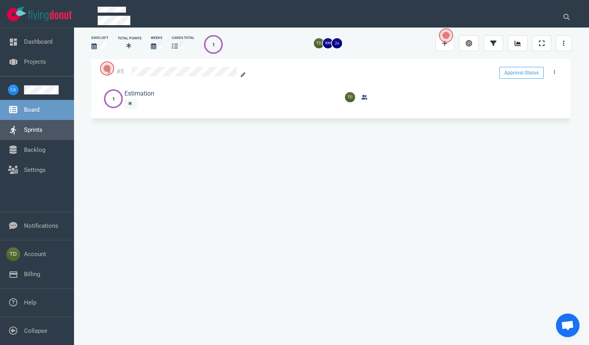
click at [43, 128] on link "Sprints" at bounding box center [33, 129] width 19 height 7
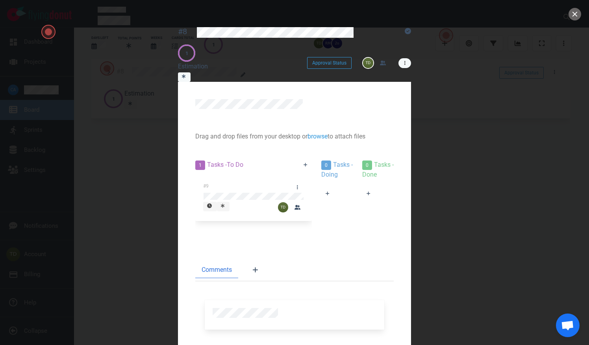
click at [411, 58] on link at bounding box center [405, 63] width 13 height 10
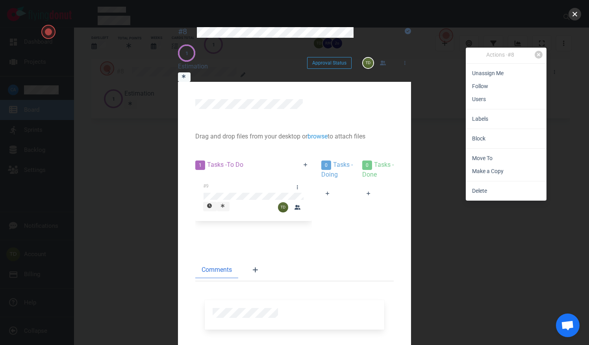
click at [572, 11] on button "close" at bounding box center [575, 14] width 13 height 13
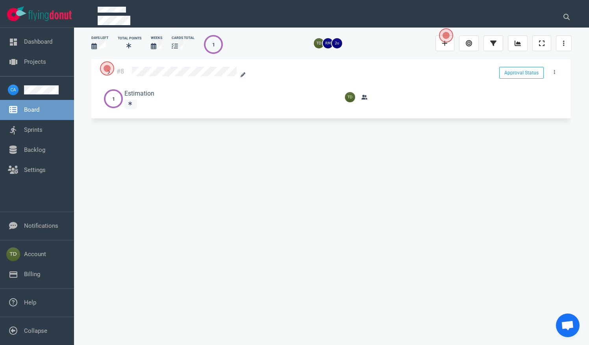
click at [175, 179] on div "#8 Approval Status 1 1 Estimation" at bounding box center [330, 194] width 479 height 270
click at [43, 132] on link "Sprints" at bounding box center [33, 129] width 19 height 7
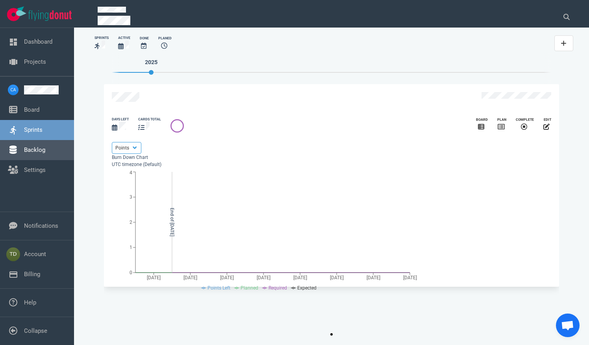
click at [45, 147] on link "Backlog" at bounding box center [34, 150] width 21 height 7
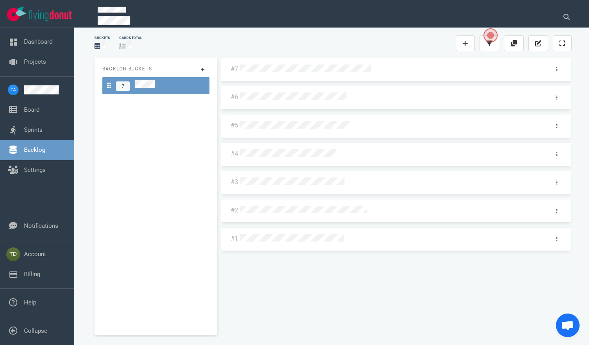
click at [267, 291] on div "#7 #6 #5 #4 #3 #2 #1" at bounding box center [396, 194] width 351 height 272
click at [558, 239] on link at bounding box center [557, 239] width 13 height 10
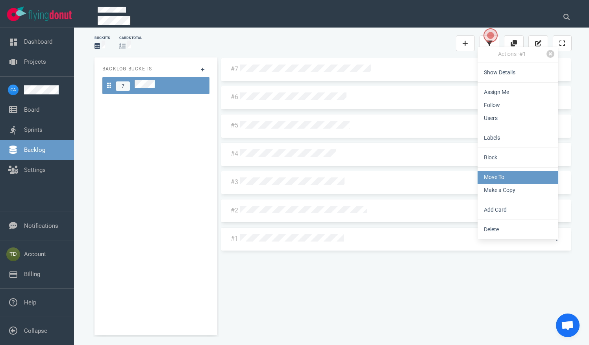
click at [497, 180] on link "Move To" at bounding box center [518, 177] width 81 height 13
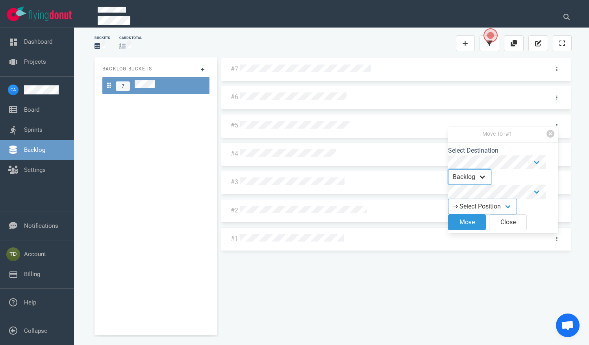
click at [467, 181] on select "Backlog Sprint" at bounding box center [469, 177] width 43 height 16
select select "sprint"
click at [454, 171] on select "Backlog Sprint" at bounding box center [469, 177] width 43 height 16
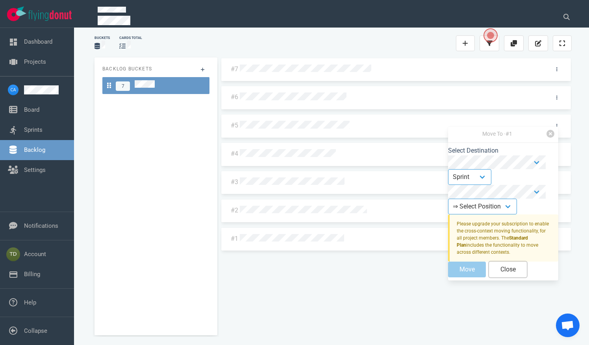
click at [509, 278] on button "Close" at bounding box center [508, 270] width 38 height 16
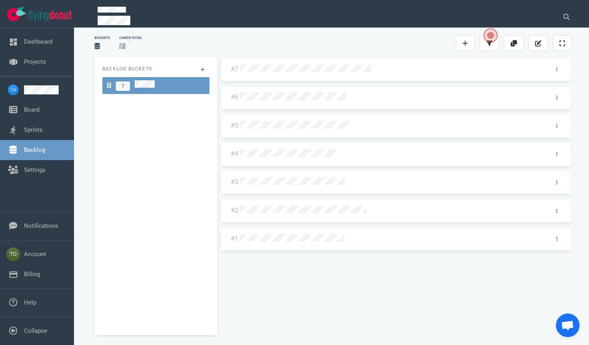
click at [278, 284] on div "#7 #6 #5 #4 #3 #2 #1" at bounding box center [396, 194] width 351 height 272
click at [40, 273] on link "Billing" at bounding box center [32, 274] width 16 height 7
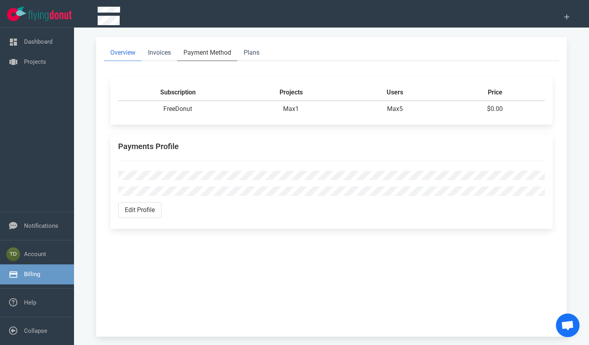
click at [210, 51] on link "Payment Method" at bounding box center [207, 53] width 60 height 16
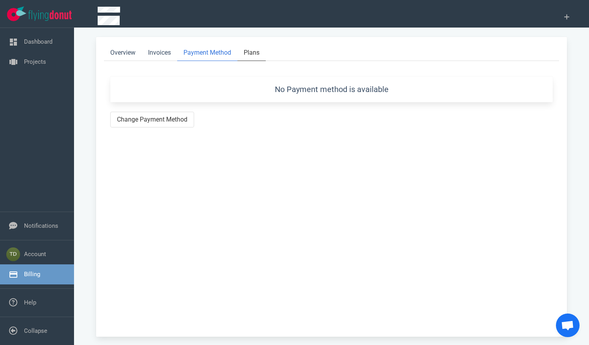
click at [243, 54] on link "Plans" at bounding box center [251, 53] width 28 height 16
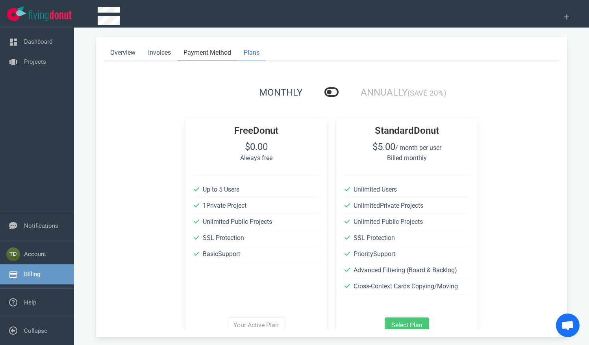
click at [196, 52] on link "Payment Method" at bounding box center [207, 53] width 60 height 16
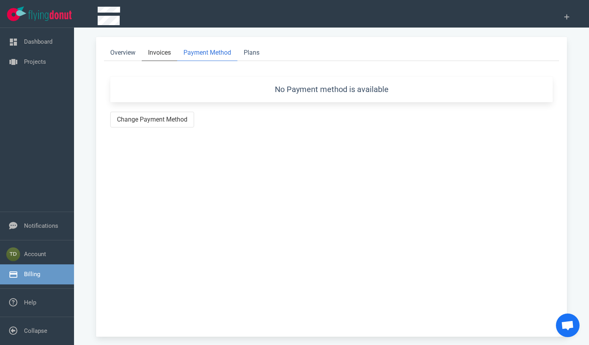
click at [155, 56] on link "Invoices" at bounding box center [159, 53] width 35 height 16
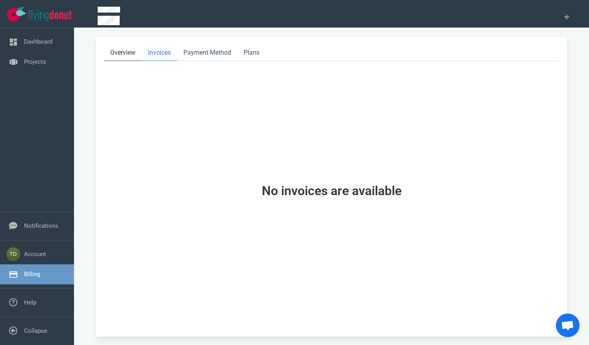
click at [133, 57] on link "Overview" at bounding box center [123, 53] width 38 height 16
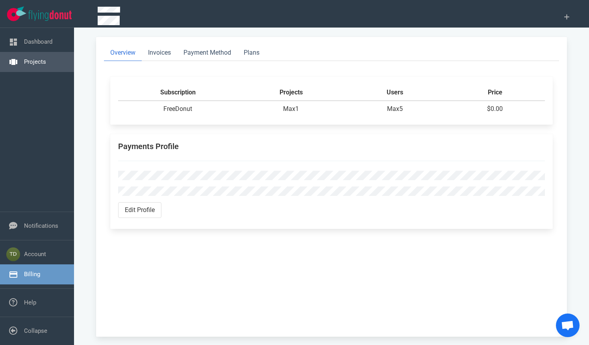
click at [41, 58] on link "Projects" at bounding box center [35, 61] width 22 height 7
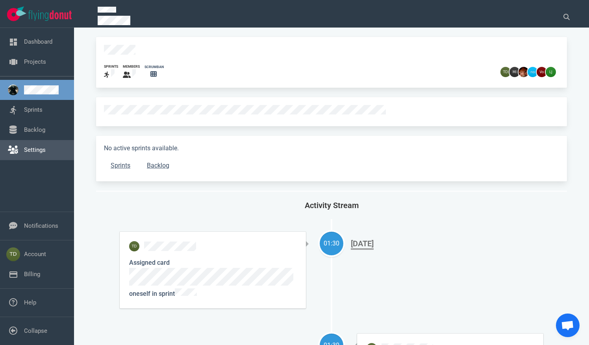
click at [38, 152] on link "Settings" at bounding box center [35, 150] width 22 height 7
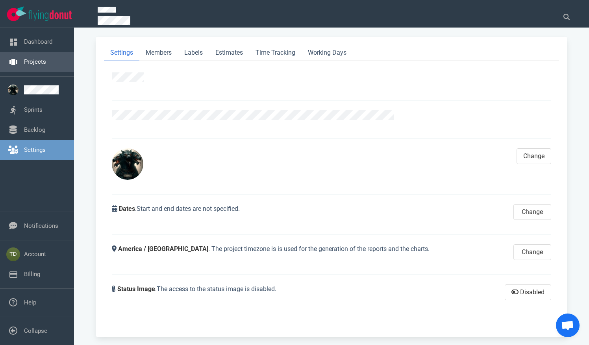
click at [41, 65] on link "Projects" at bounding box center [35, 61] width 22 height 7
